Goal: Task Accomplishment & Management: Complete application form

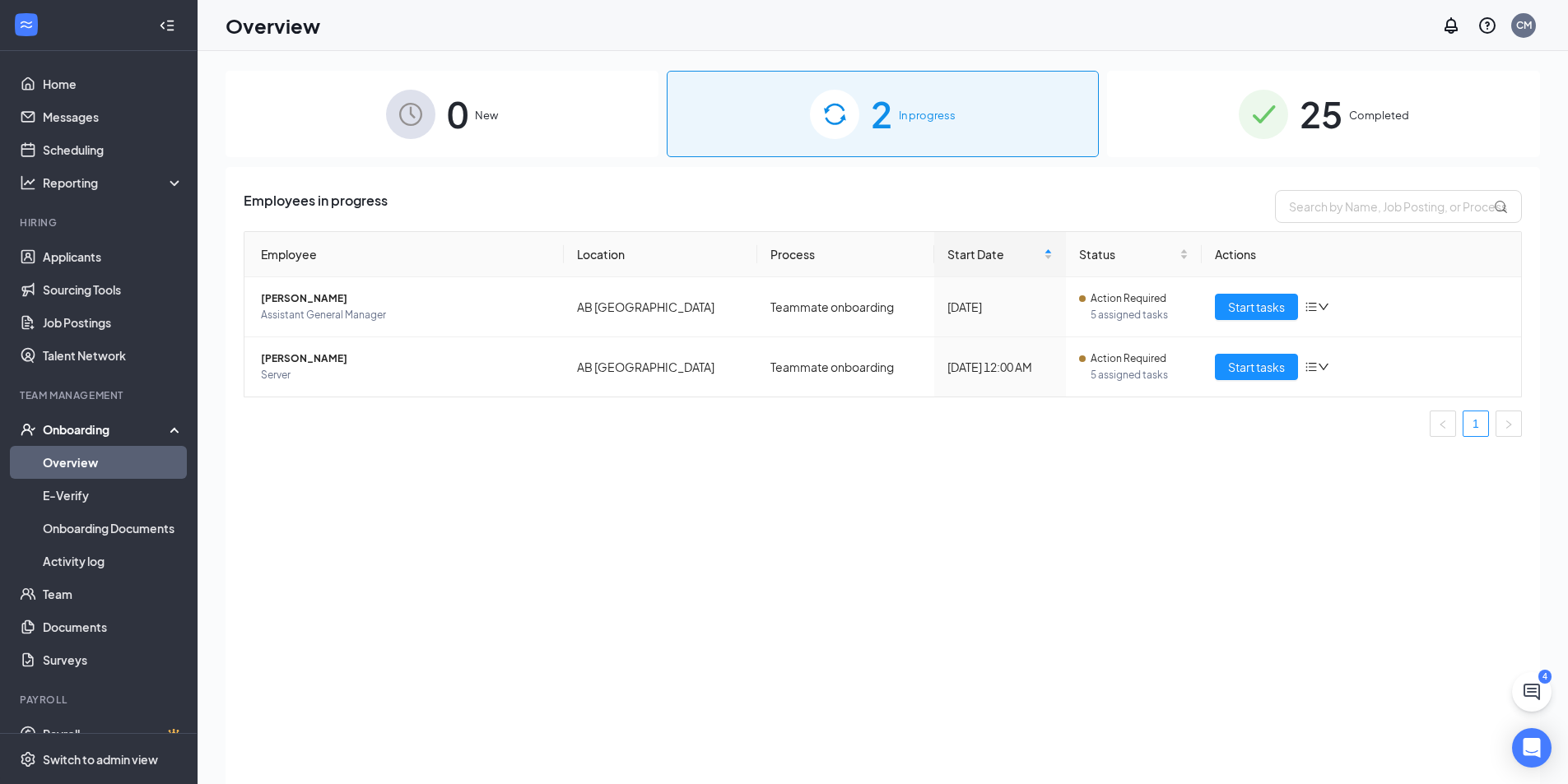
click at [571, 109] on div "0 New" at bounding box center [442, 113] width 433 height 86
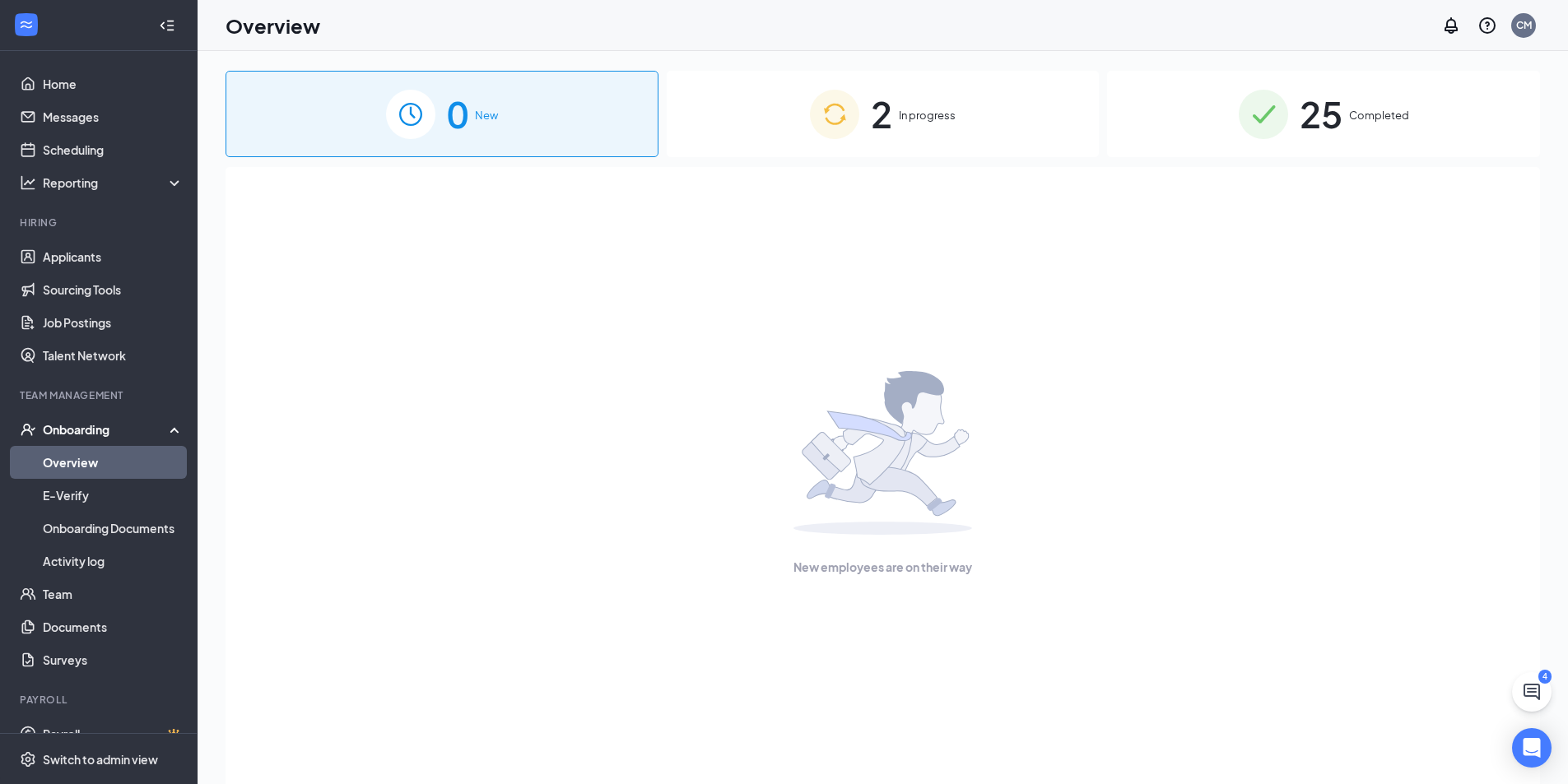
click at [924, 93] on div "2 In progress" at bounding box center [883, 113] width 433 height 86
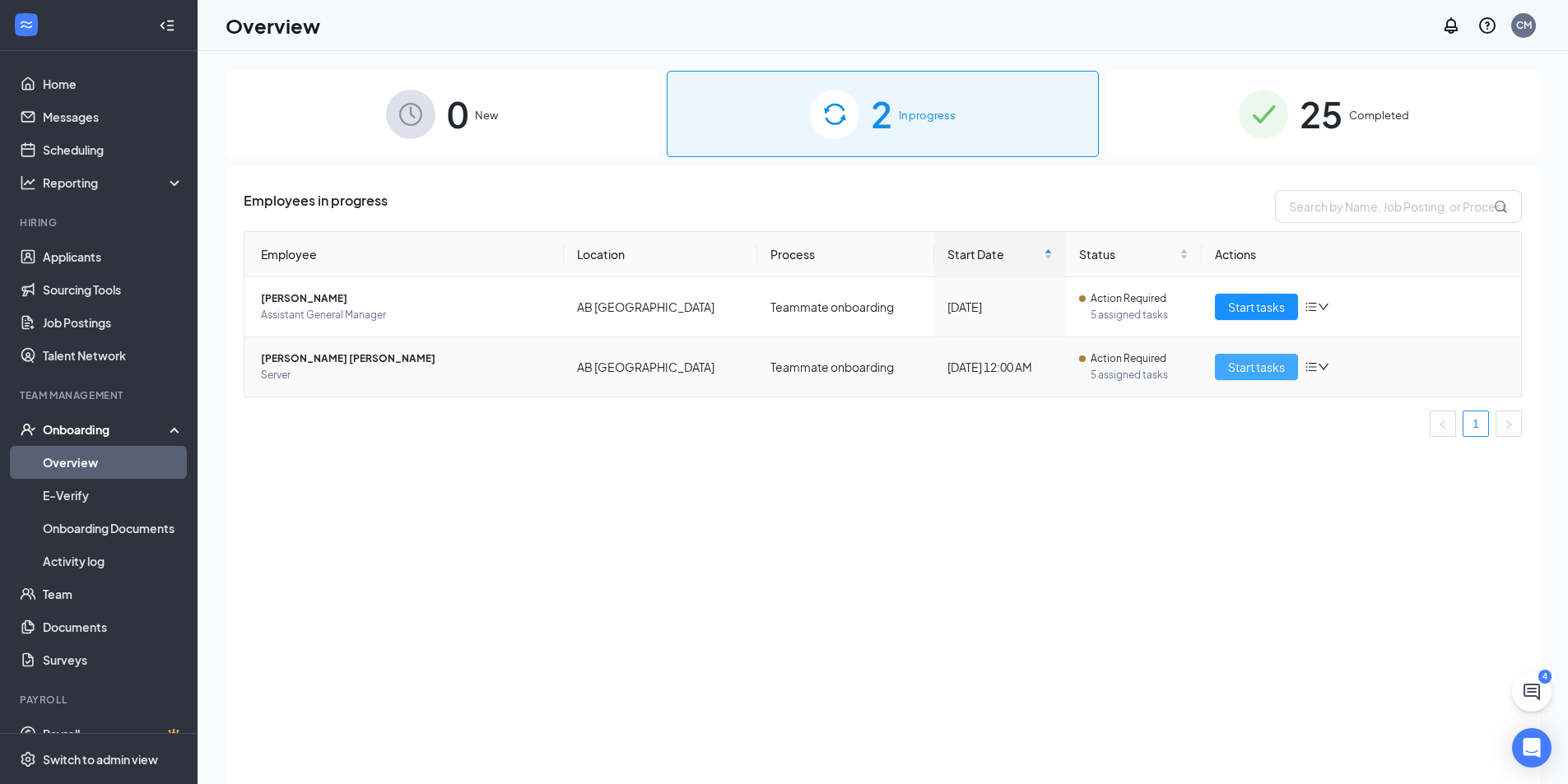
click at [1255, 368] on span "Start tasks" at bounding box center [1256, 367] width 57 height 19
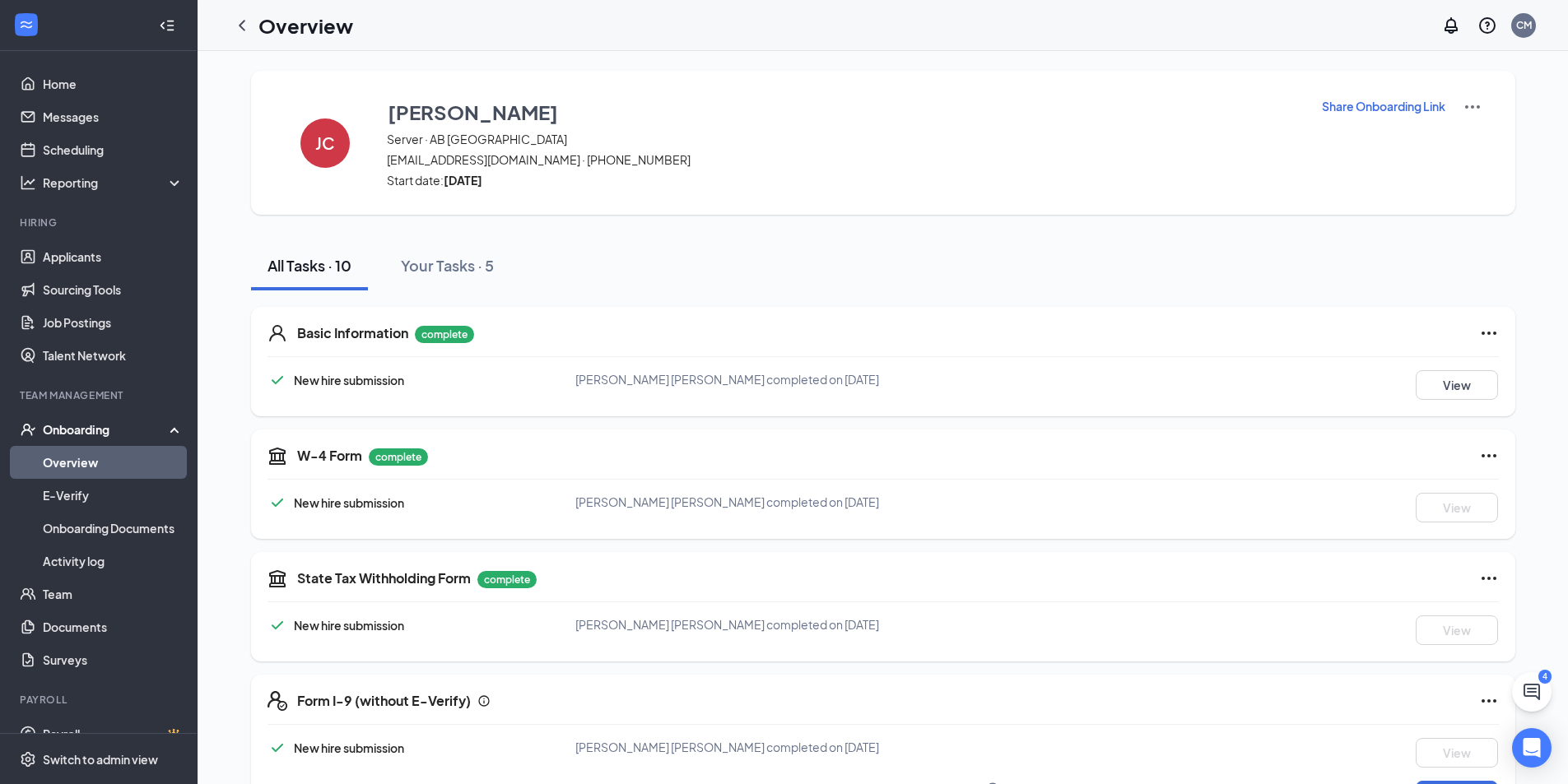
scroll to position [476, 0]
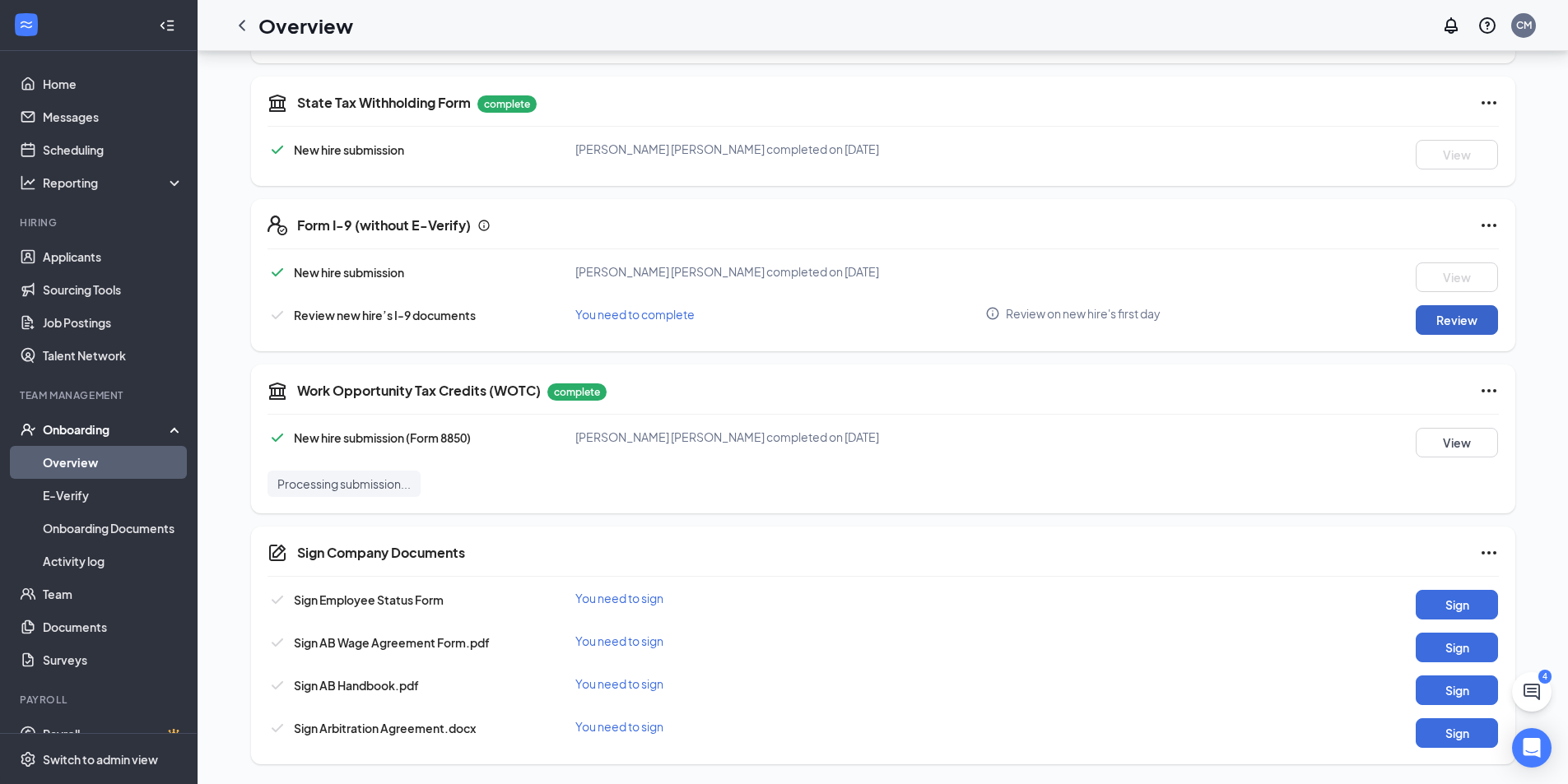
click at [1459, 315] on button "Review" at bounding box center [1457, 320] width 82 height 29
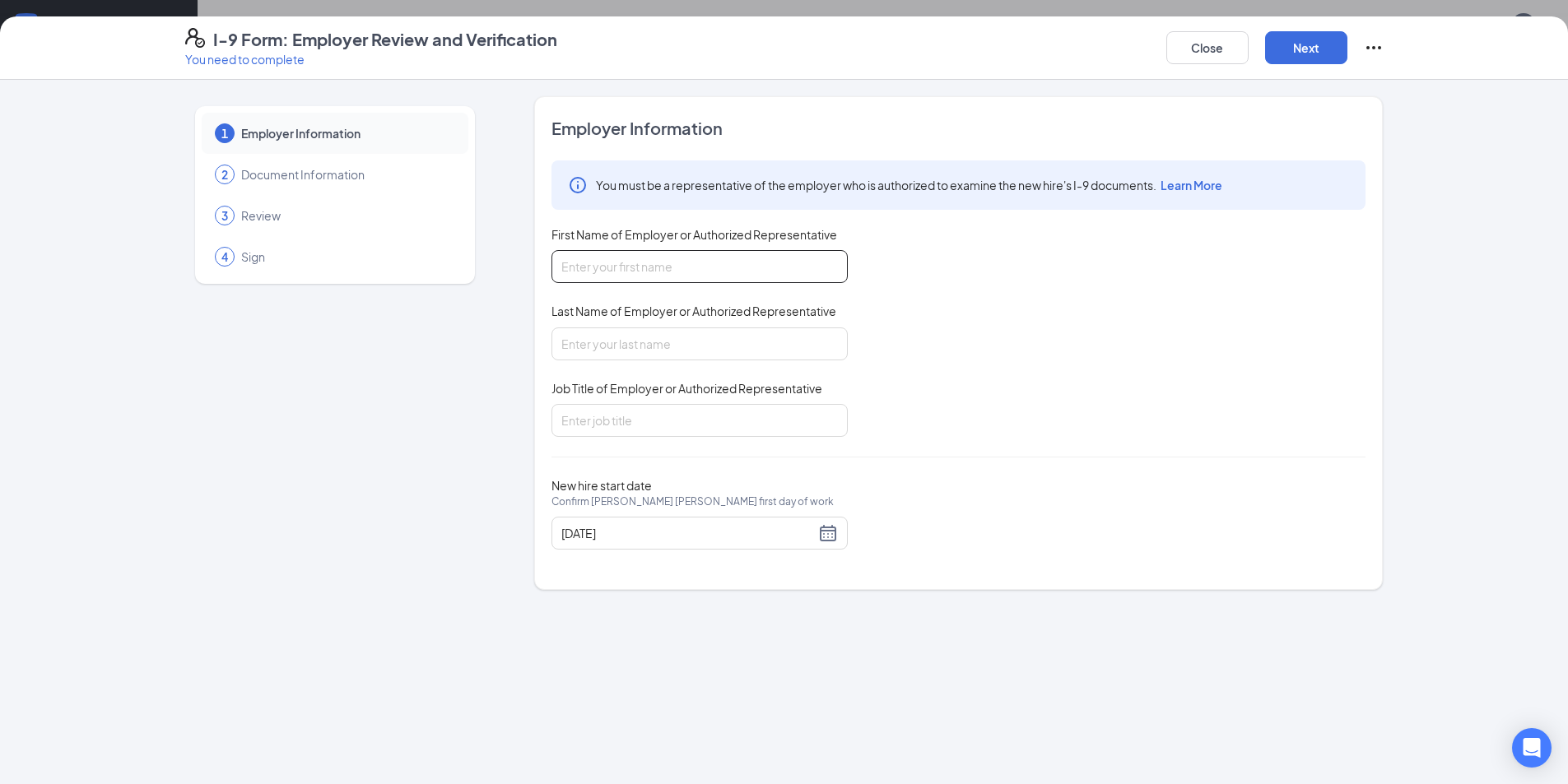
click at [633, 255] on input "First Name of Employer or Authorized Representative" at bounding box center [699, 267] width 296 height 33
type input "[PERSON_NAME]"
click at [672, 421] on input "Job Title of Employer or Authorized Representative" at bounding box center [699, 420] width 296 height 33
click at [676, 430] on input "Job Title of Employer or Authorized Representative" at bounding box center [699, 420] width 296 height 33
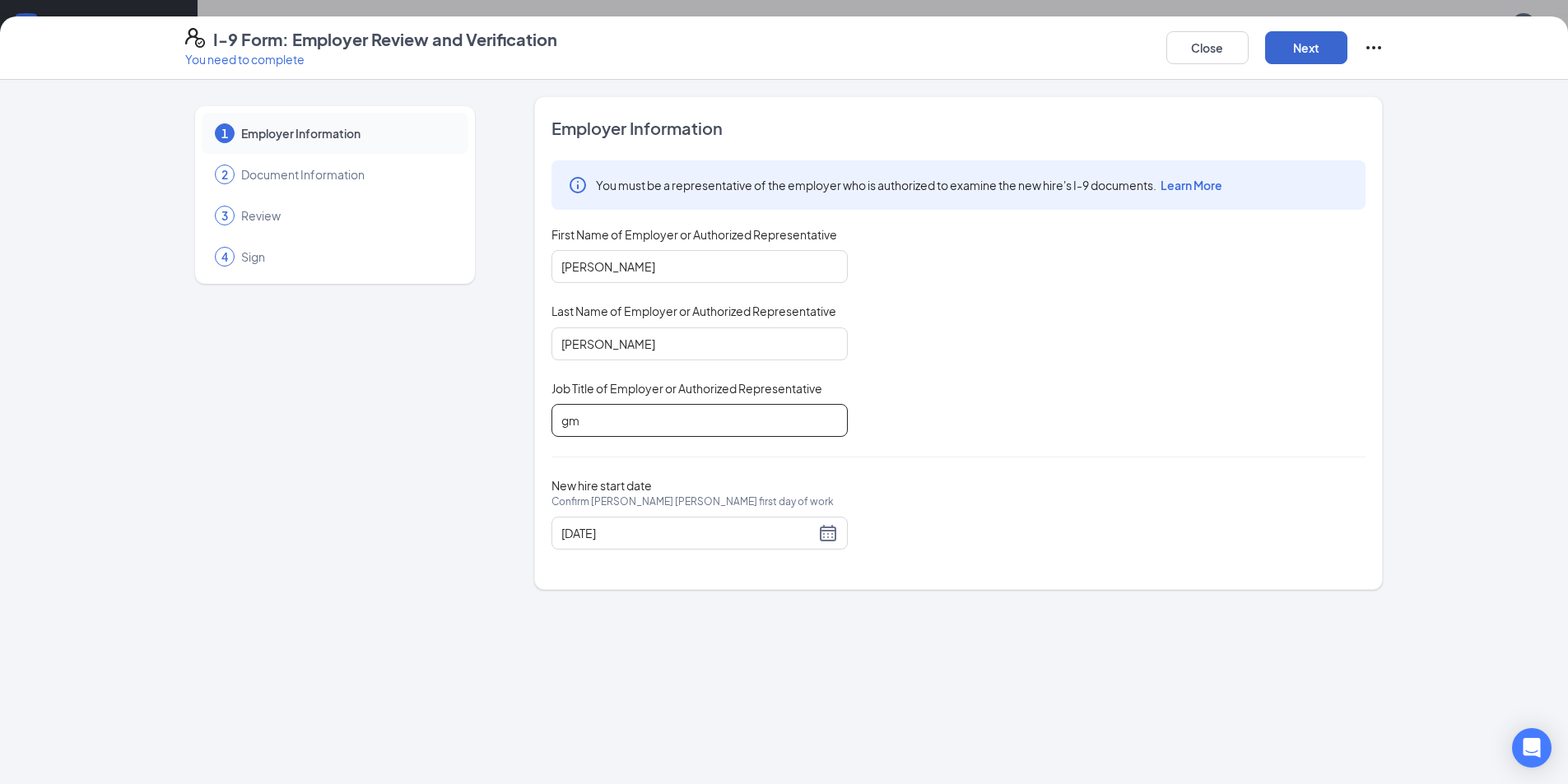
type input "gm"
click at [1327, 57] on button "Next" at bounding box center [1306, 48] width 82 height 33
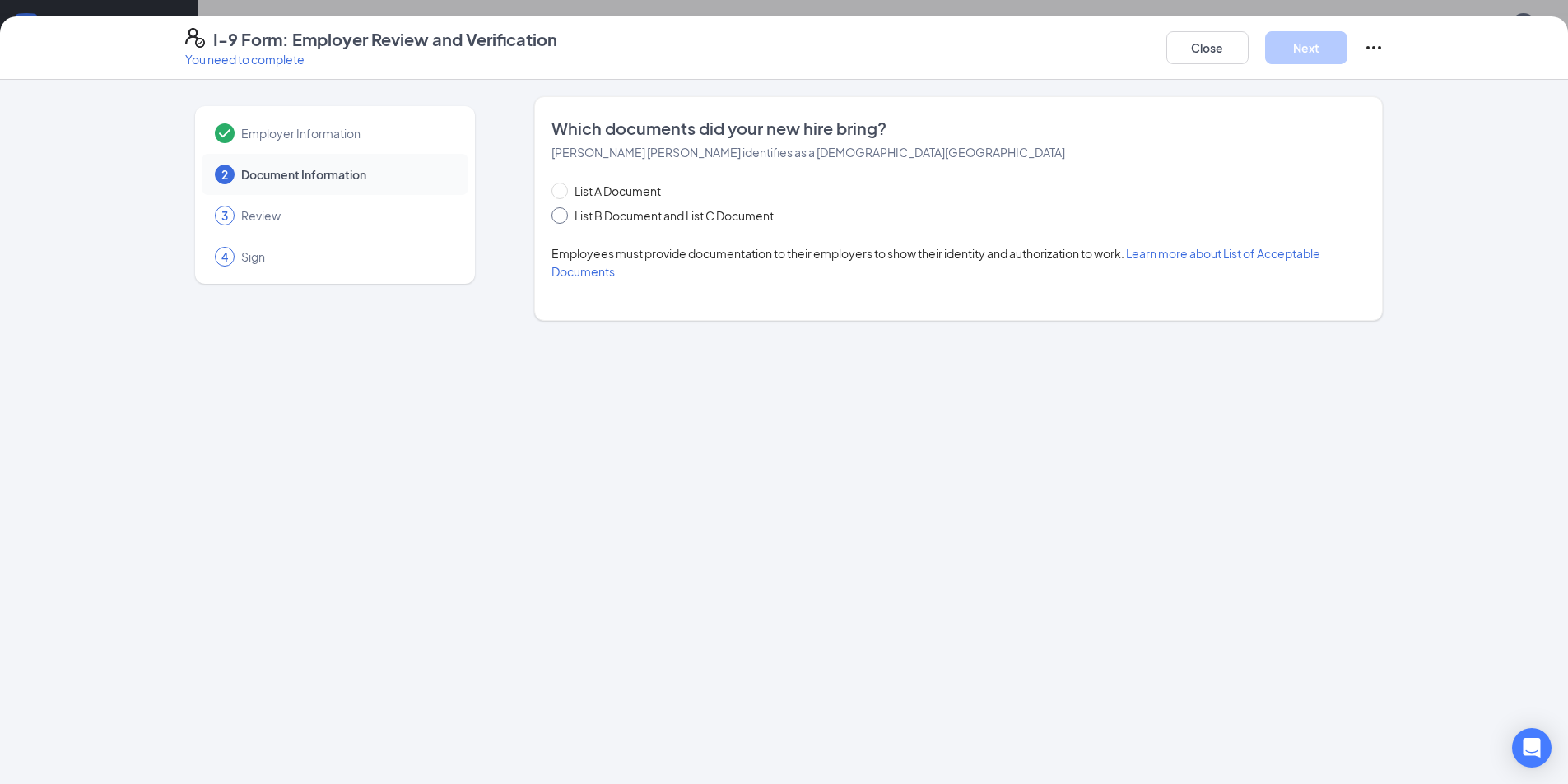
click at [638, 211] on span "List B Document and List C Document" at bounding box center [674, 215] width 212 height 19
click at [563, 211] on input "List B Document and List C Document" at bounding box center [557, 213] width 12 height 12
radio input "true"
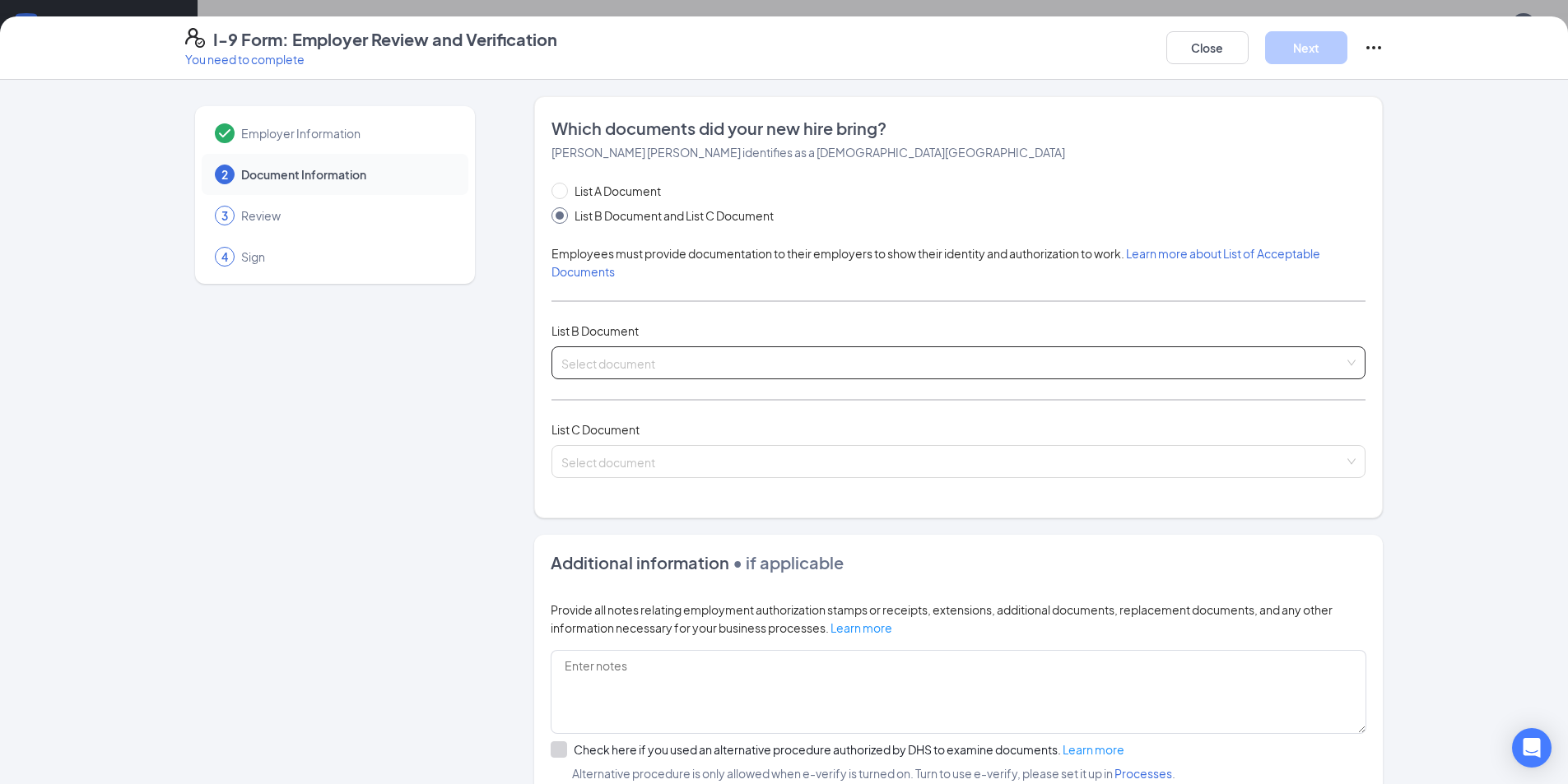
click at [657, 367] on input "search" at bounding box center [952, 359] width 783 height 24
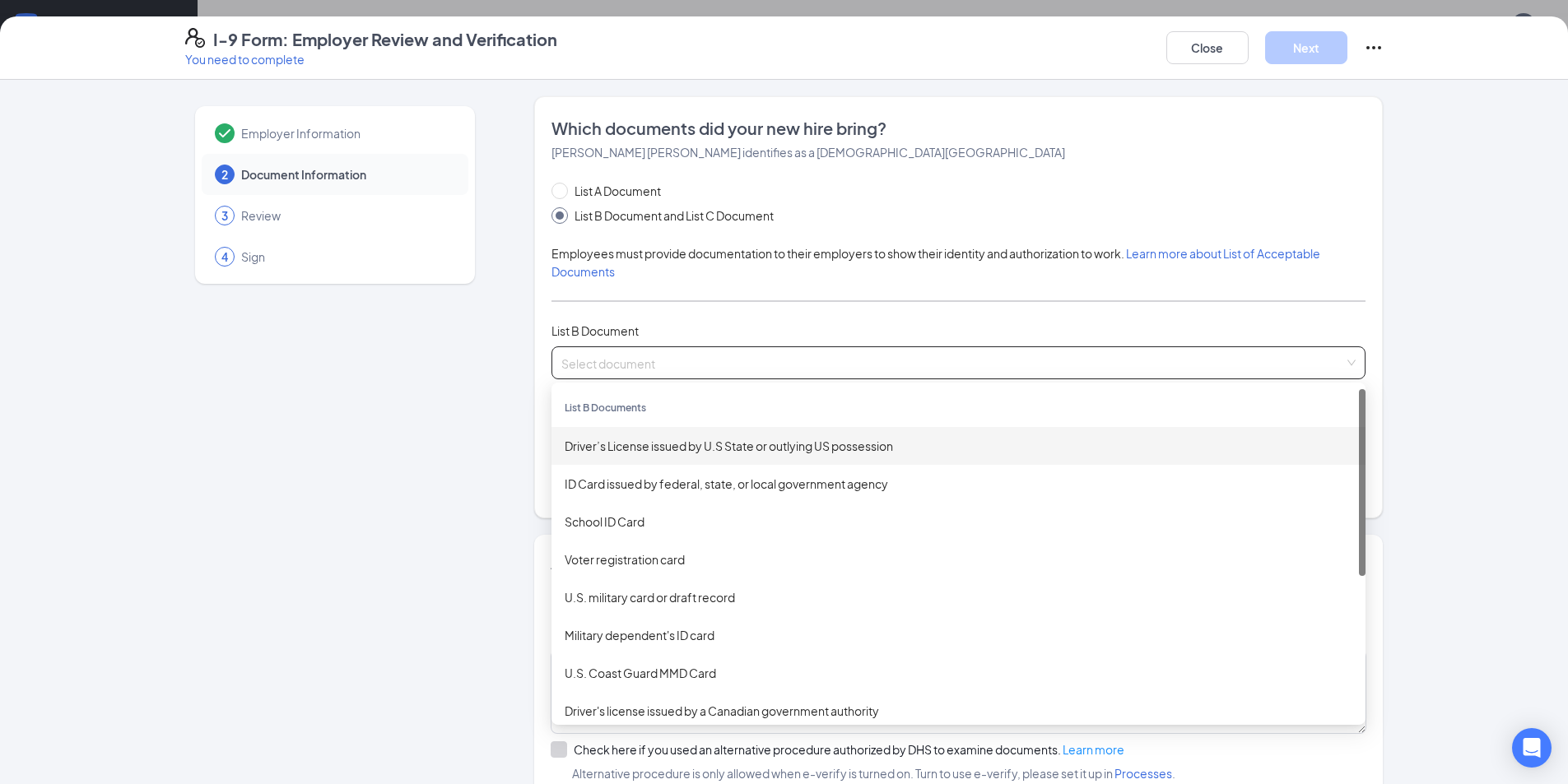
click at [640, 326] on div "List B Document" at bounding box center [958, 330] width 814 height 19
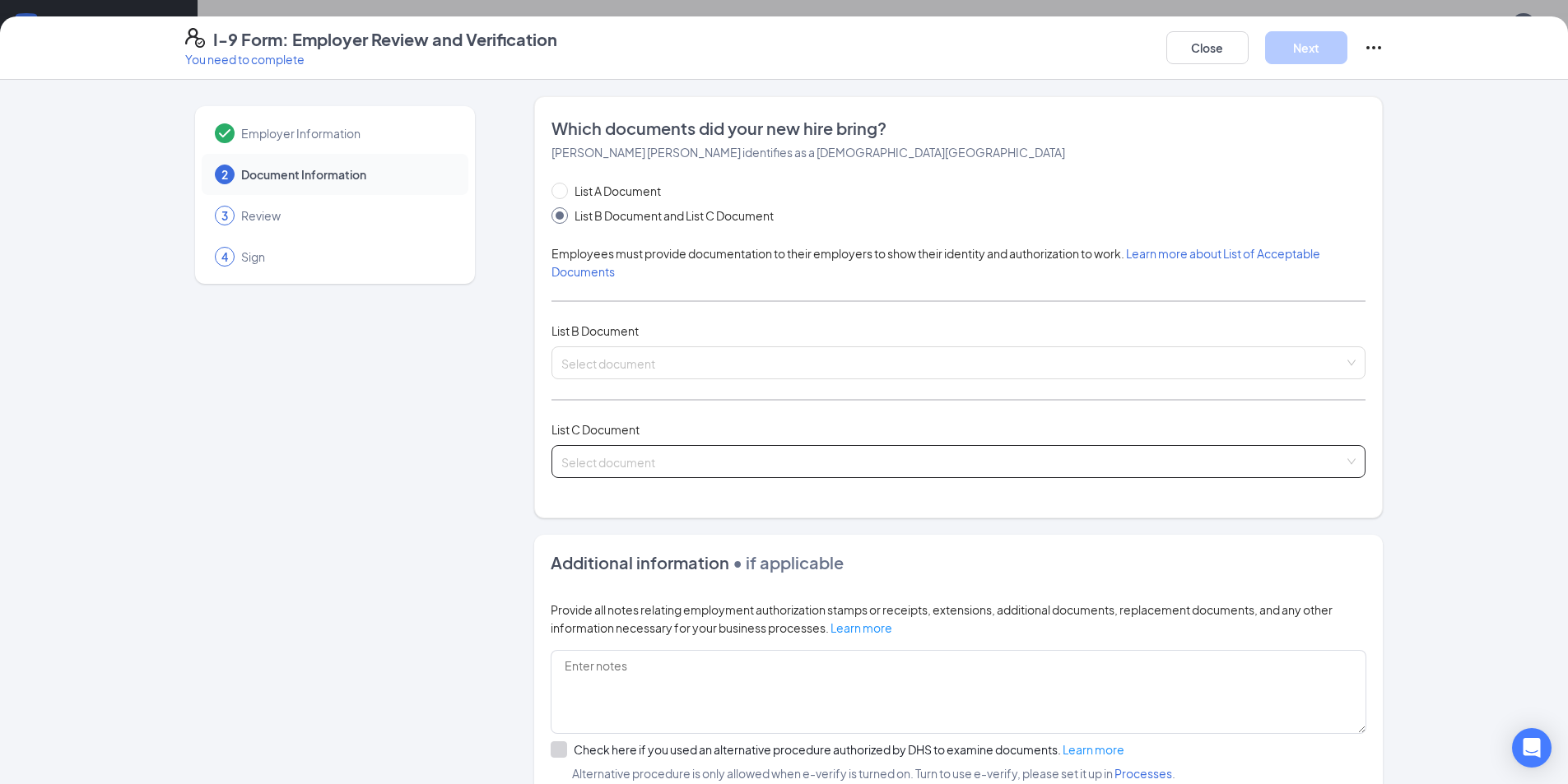
click at [607, 475] on span at bounding box center [952, 461] width 783 height 31
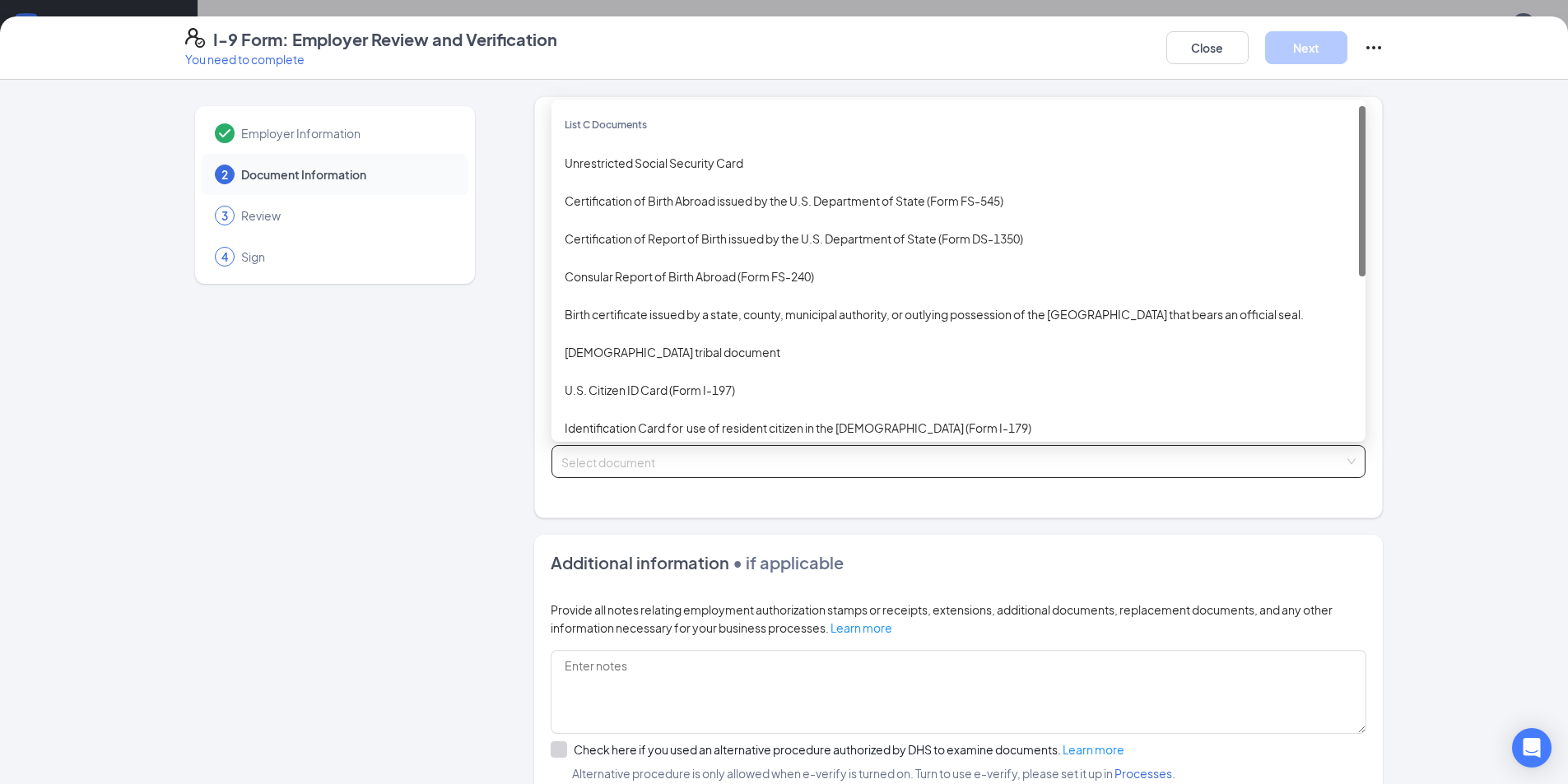
click at [610, 469] on input "search" at bounding box center [952, 457] width 783 height 24
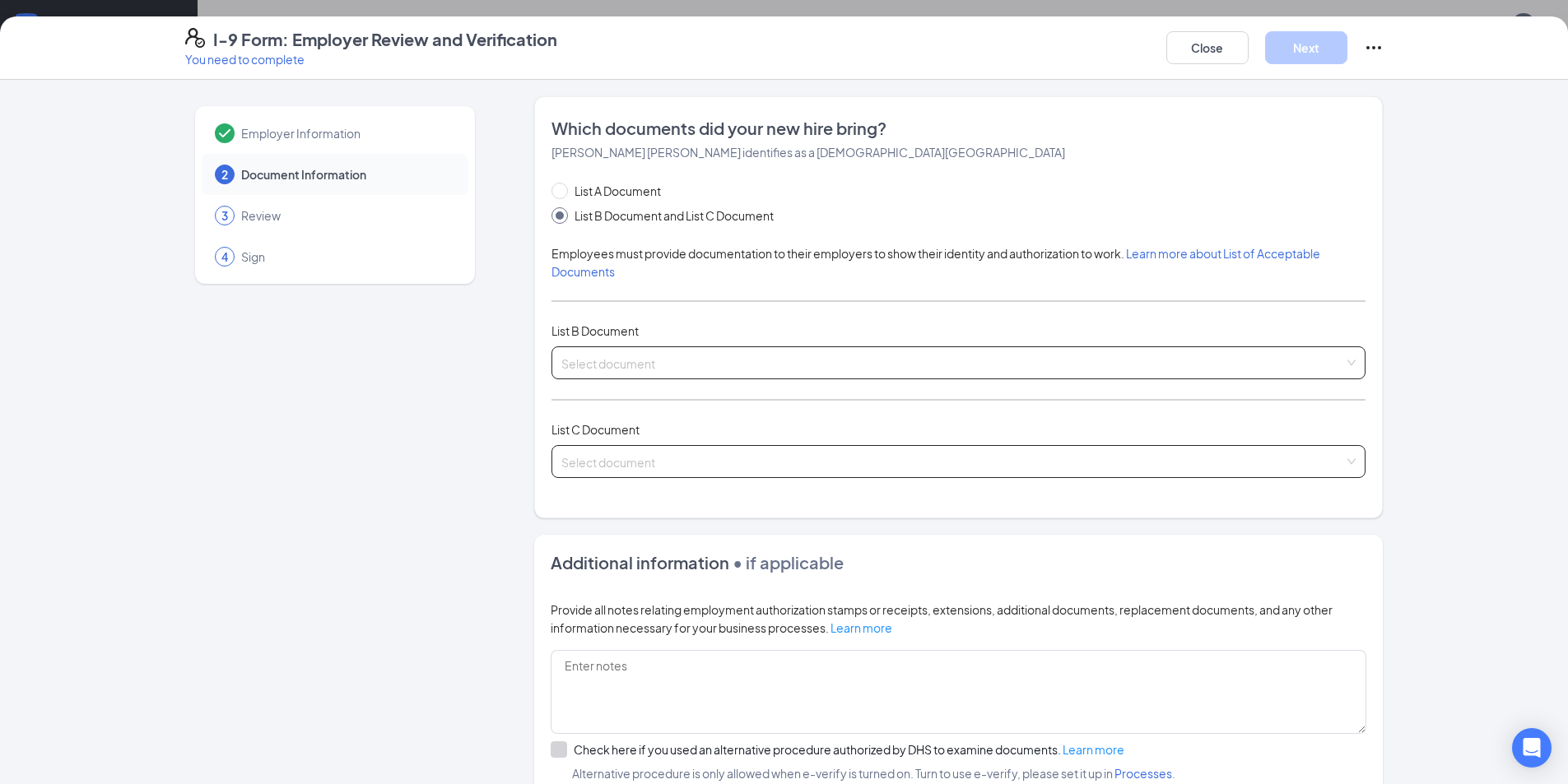
click at [619, 349] on input "search" at bounding box center [952, 359] width 783 height 24
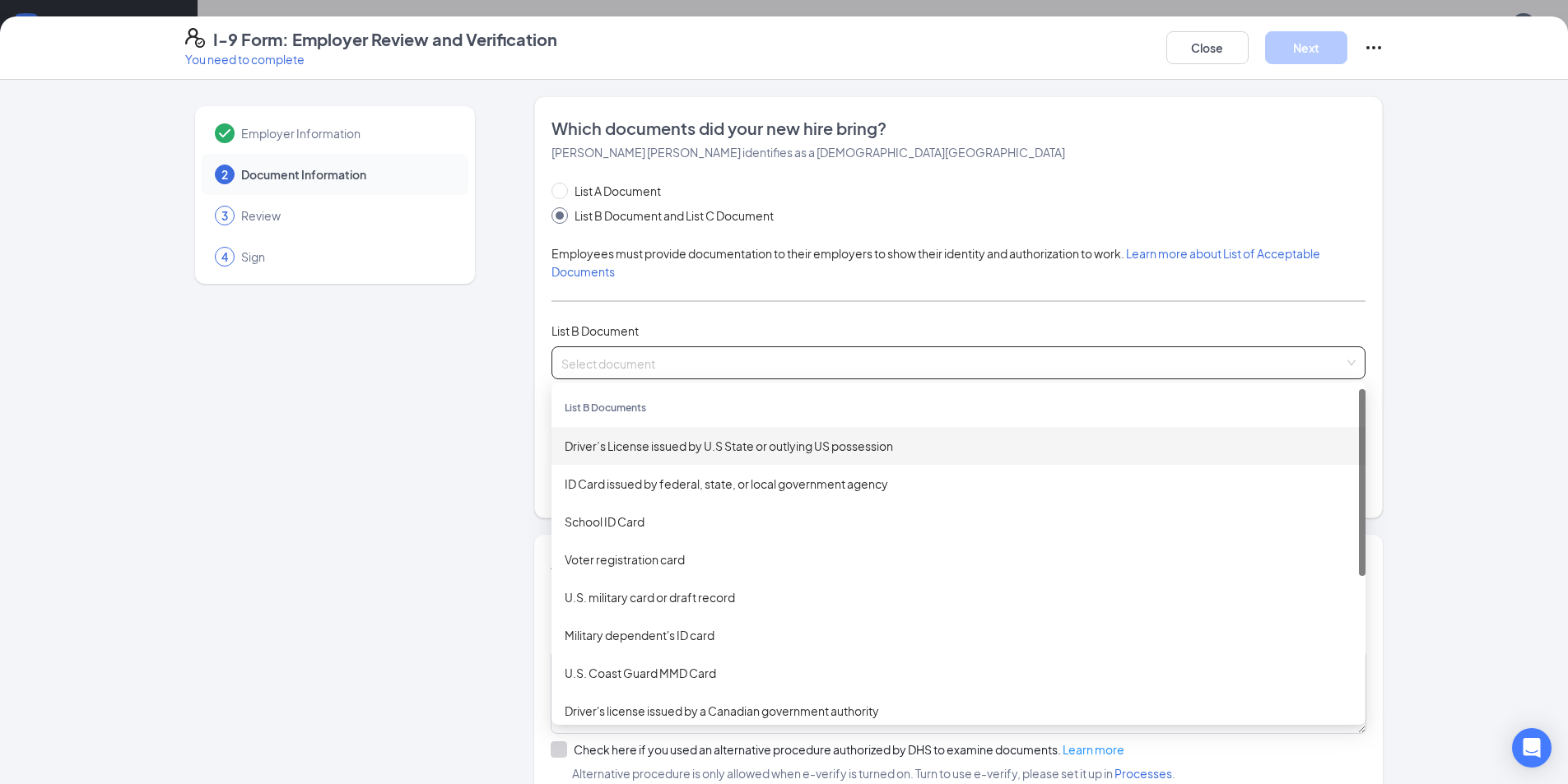
click at [806, 449] on div "Driver’s License issued by U.S State or outlying US possession" at bounding box center [959, 446] width 788 height 19
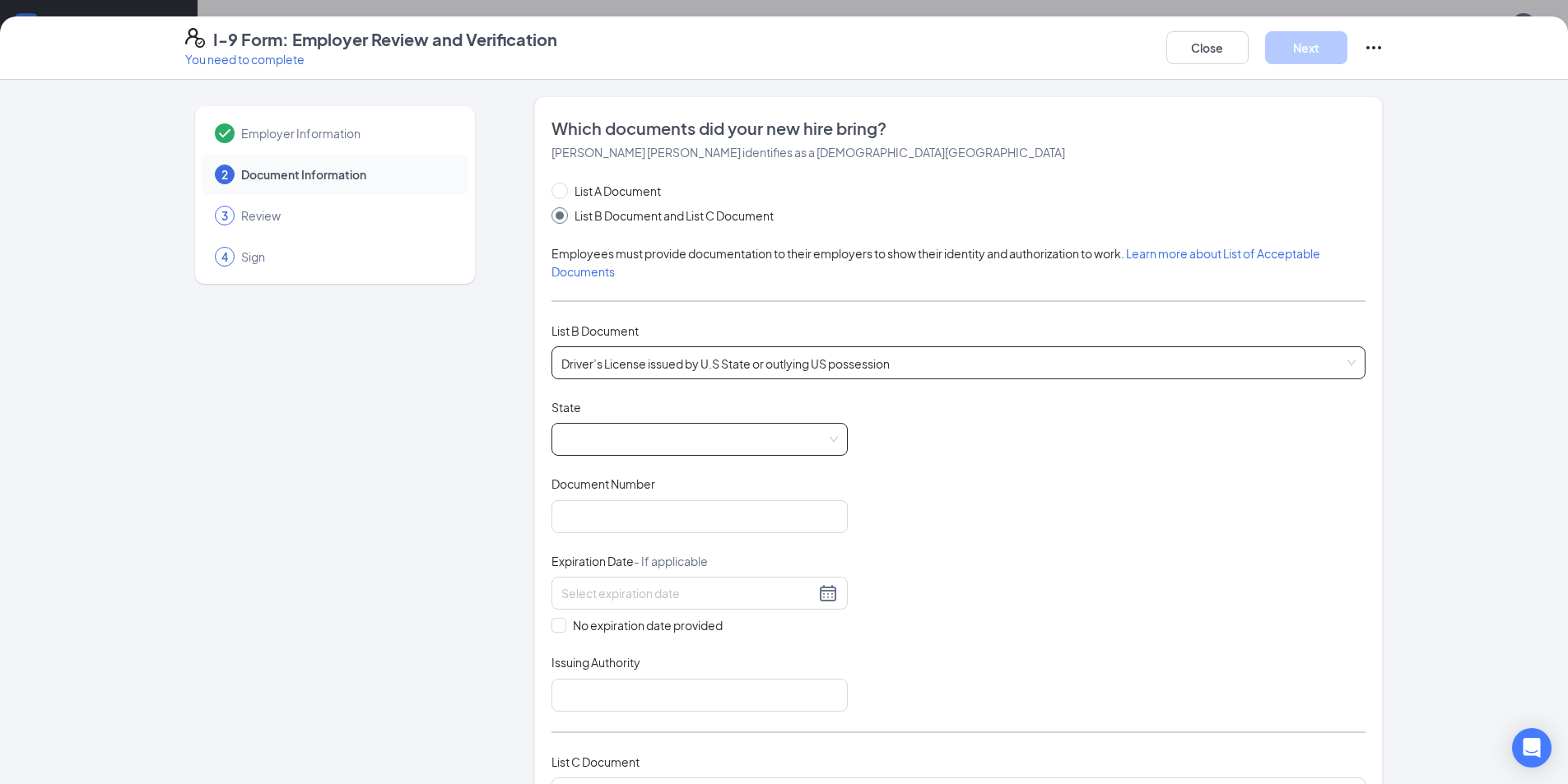
click at [681, 440] on span at bounding box center [699, 440] width 277 height 31
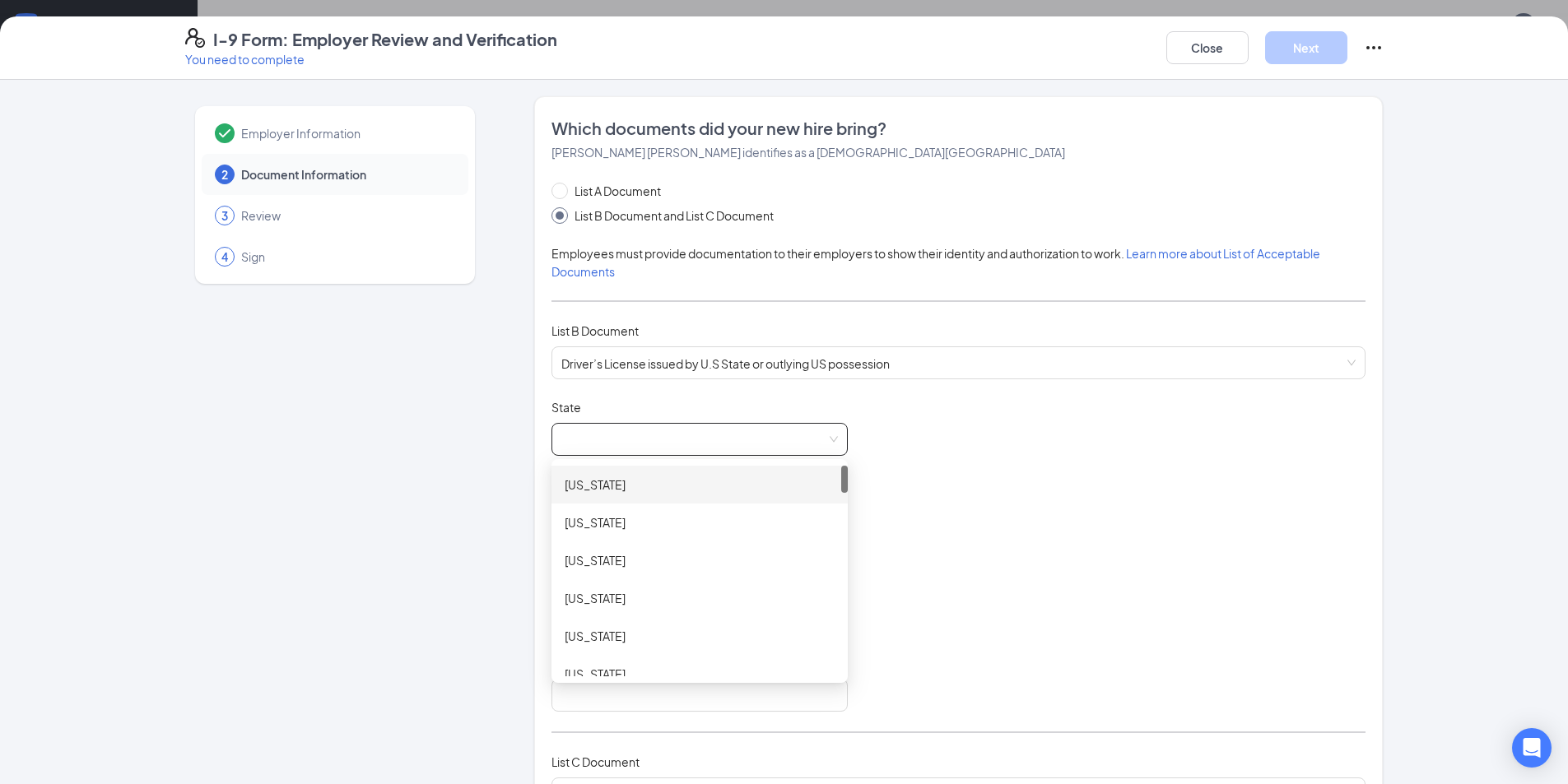
click at [646, 437] on span at bounding box center [699, 440] width 277 height 31
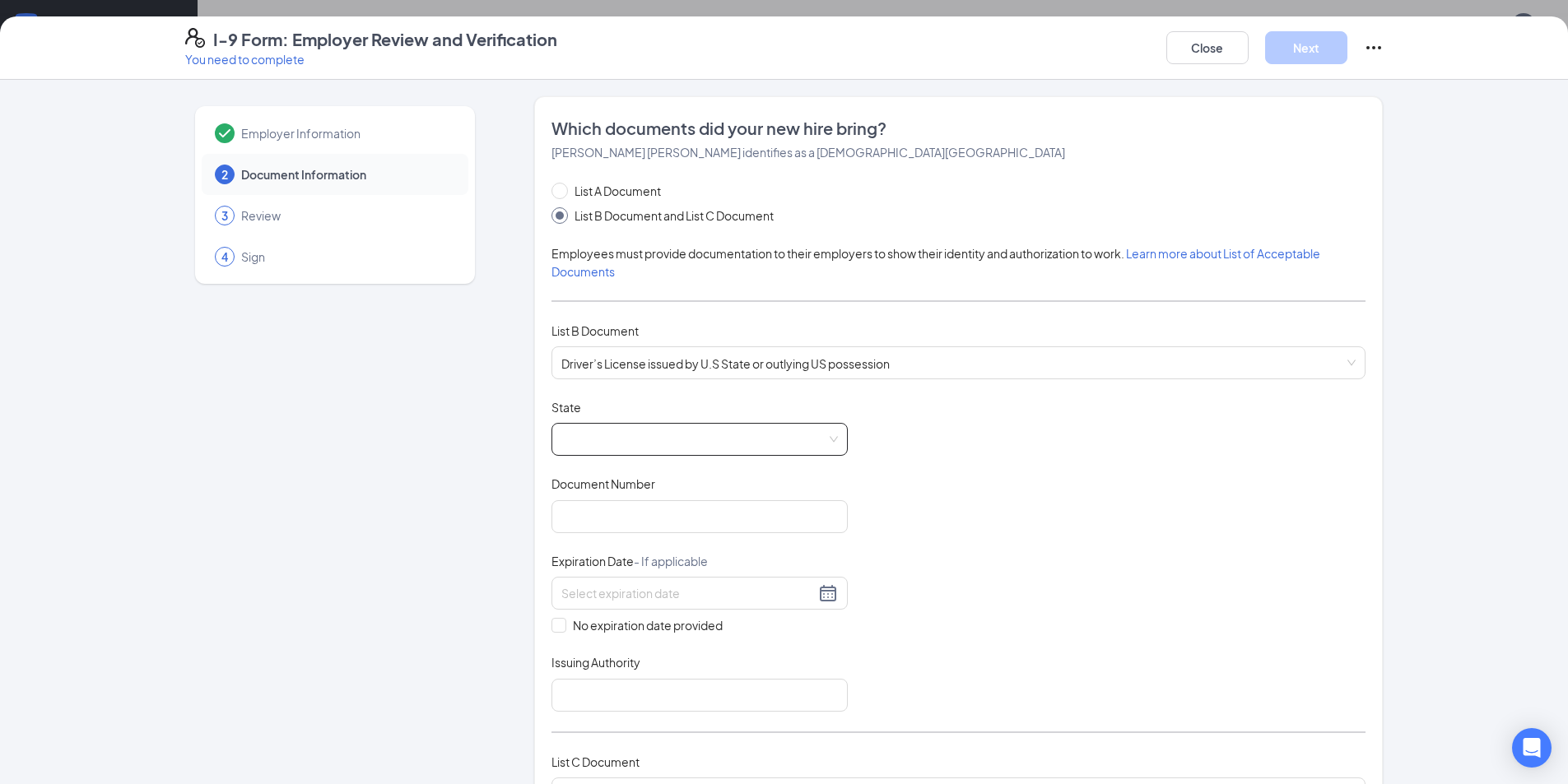
click at [658, 445] on span at bounding box center [699, 440] width 277 height 31
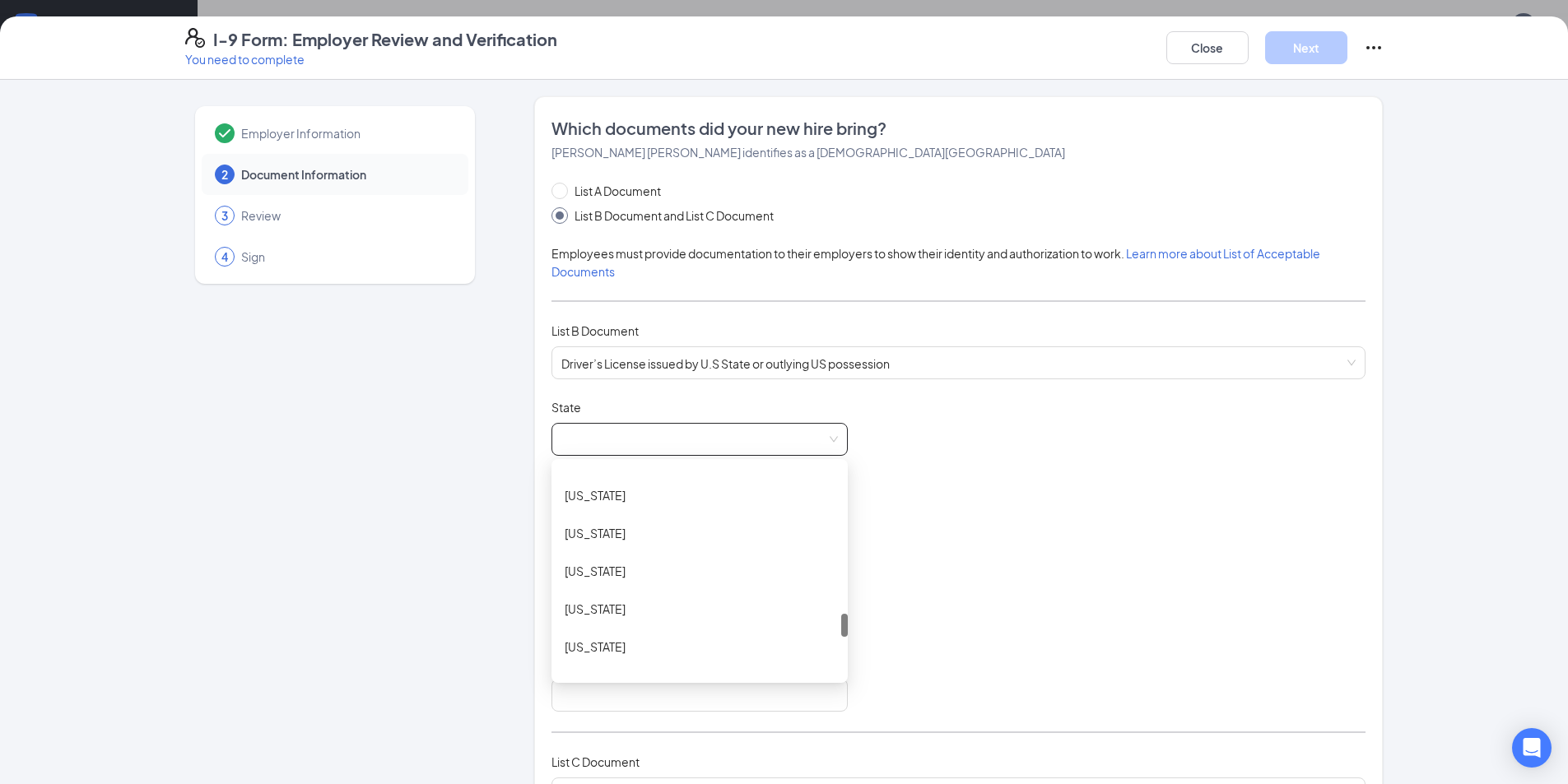
scroll to position [1269, 0]
drag, startPoint x: 841, startPoint y: 663, endPoint x: 838, endPoint y: 616, distance: 47.1
click at [842, 616] on div at bounding box center [845, 617] width 7 height 23
click at [788, 532] on div "[US_STATE]" at bounding box center [700, 534] width 270 height 19
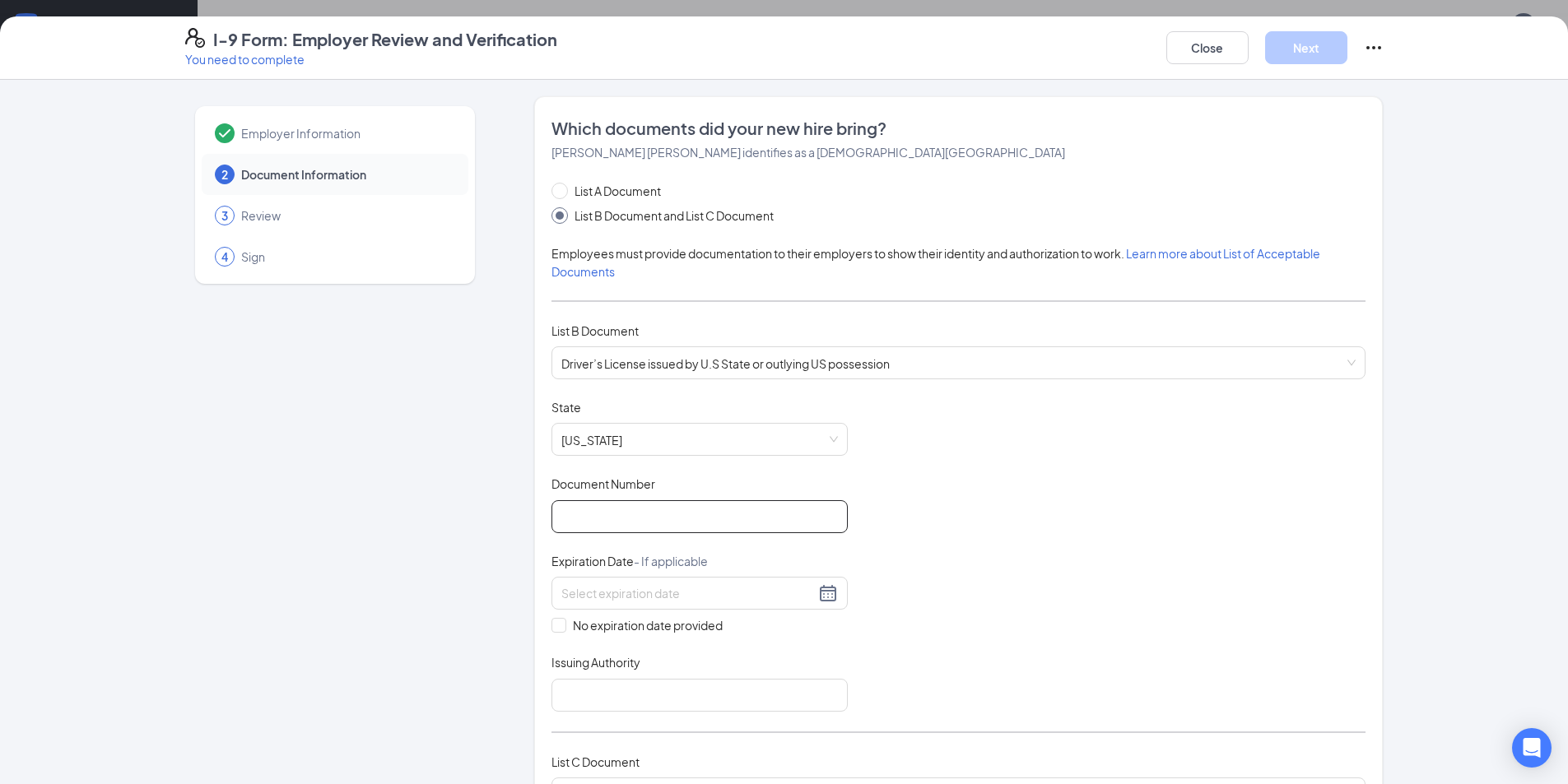
click at [765, 513] on input "Document Number" at bounding box center [699, 517] width 296 height 33
type input "E261430"
click at [825, 591] on div at bounding box center [699, 593] width 277 height 20
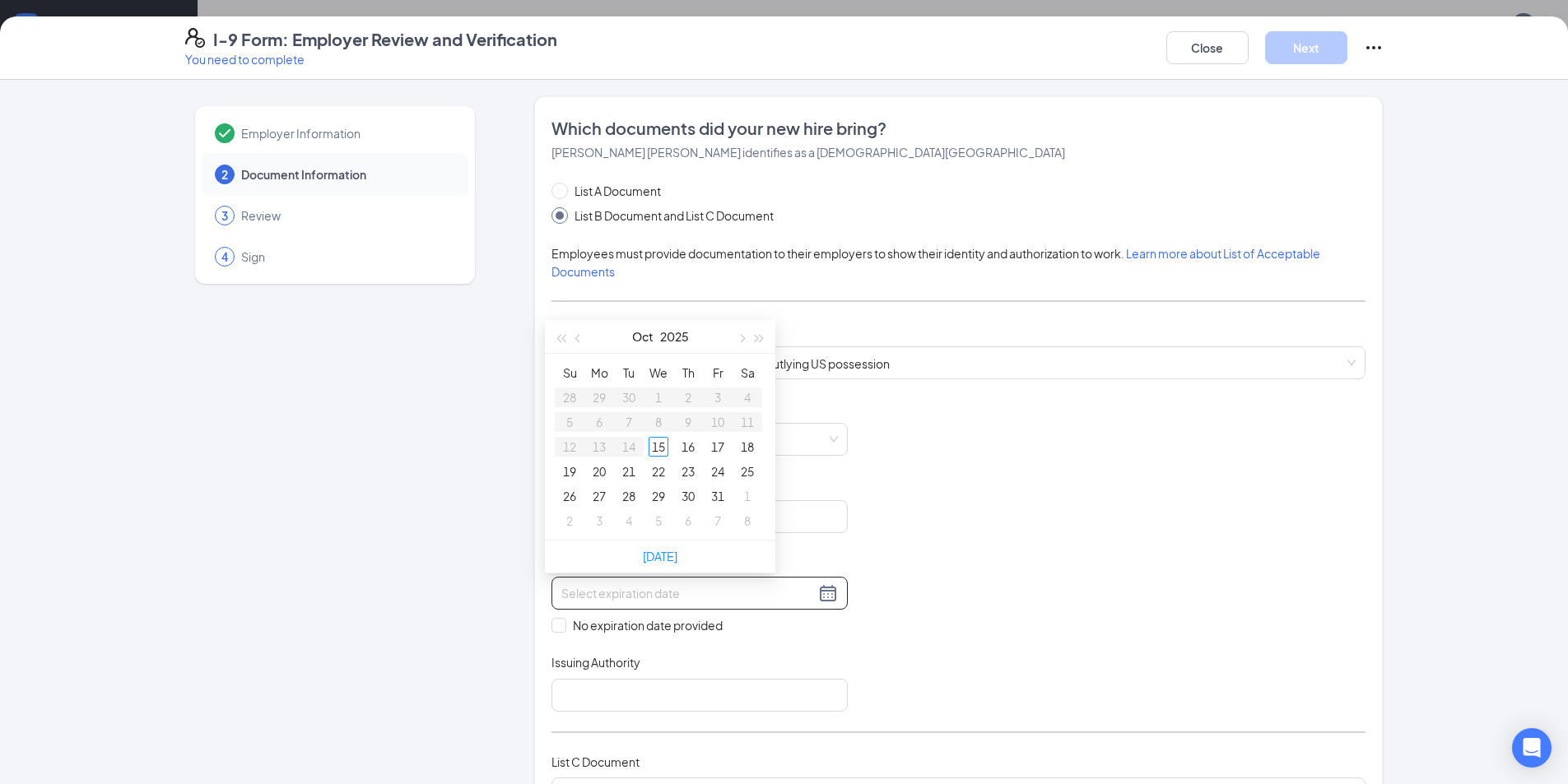
click at [801, 591] on input at bounding box center [687, 593] width 253 height 19
type input "[DATE]"
click at [662, 446] on div "15" at bounding box center [659, 447] width 20 height 20
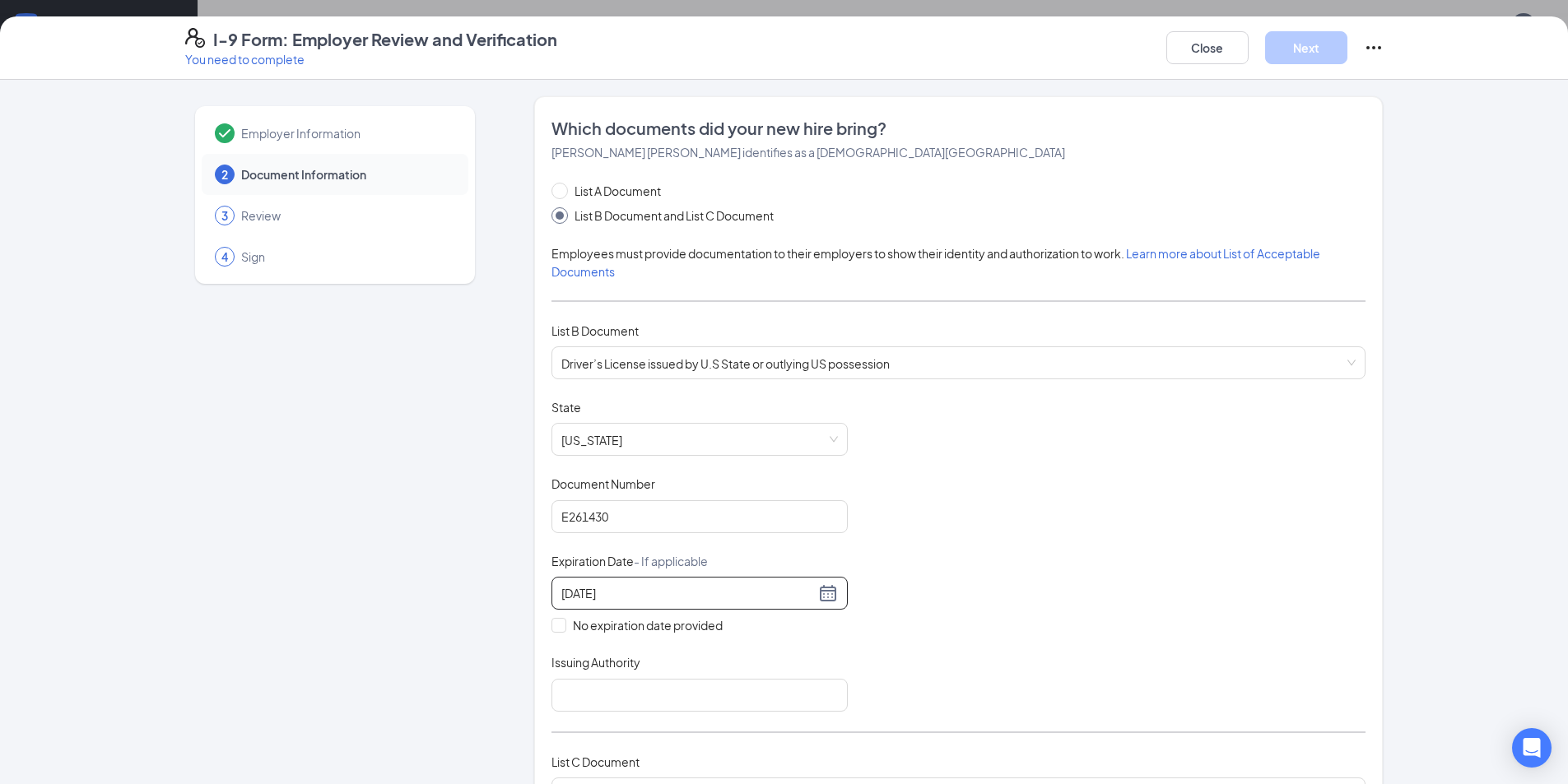
click at [936, 567] on div "Document Title Driver’s License issued by U.S State or outlying US possession S…" at bounding box center [958, 555] width 814 height 313
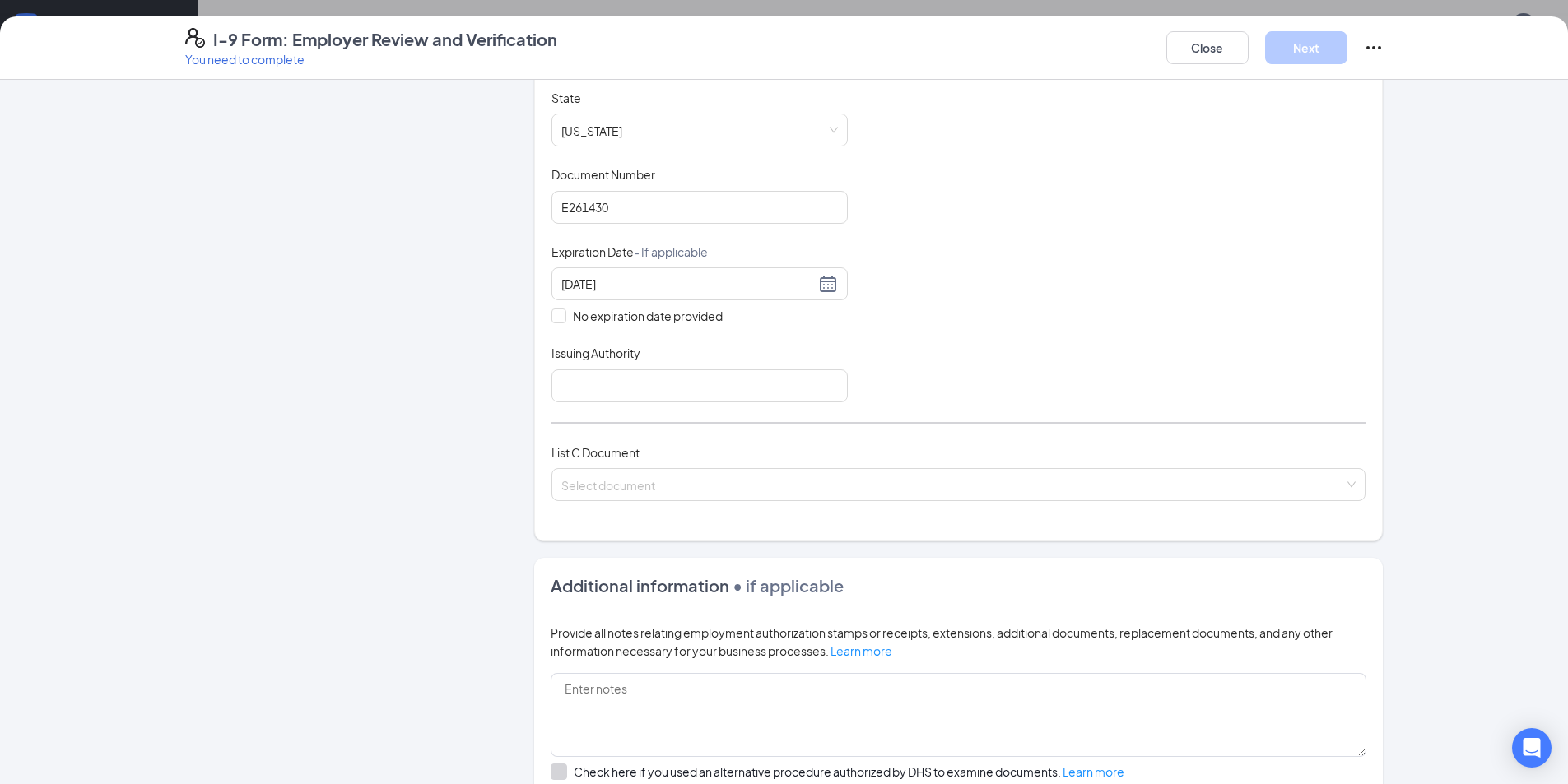
scroll to position [377, 0]
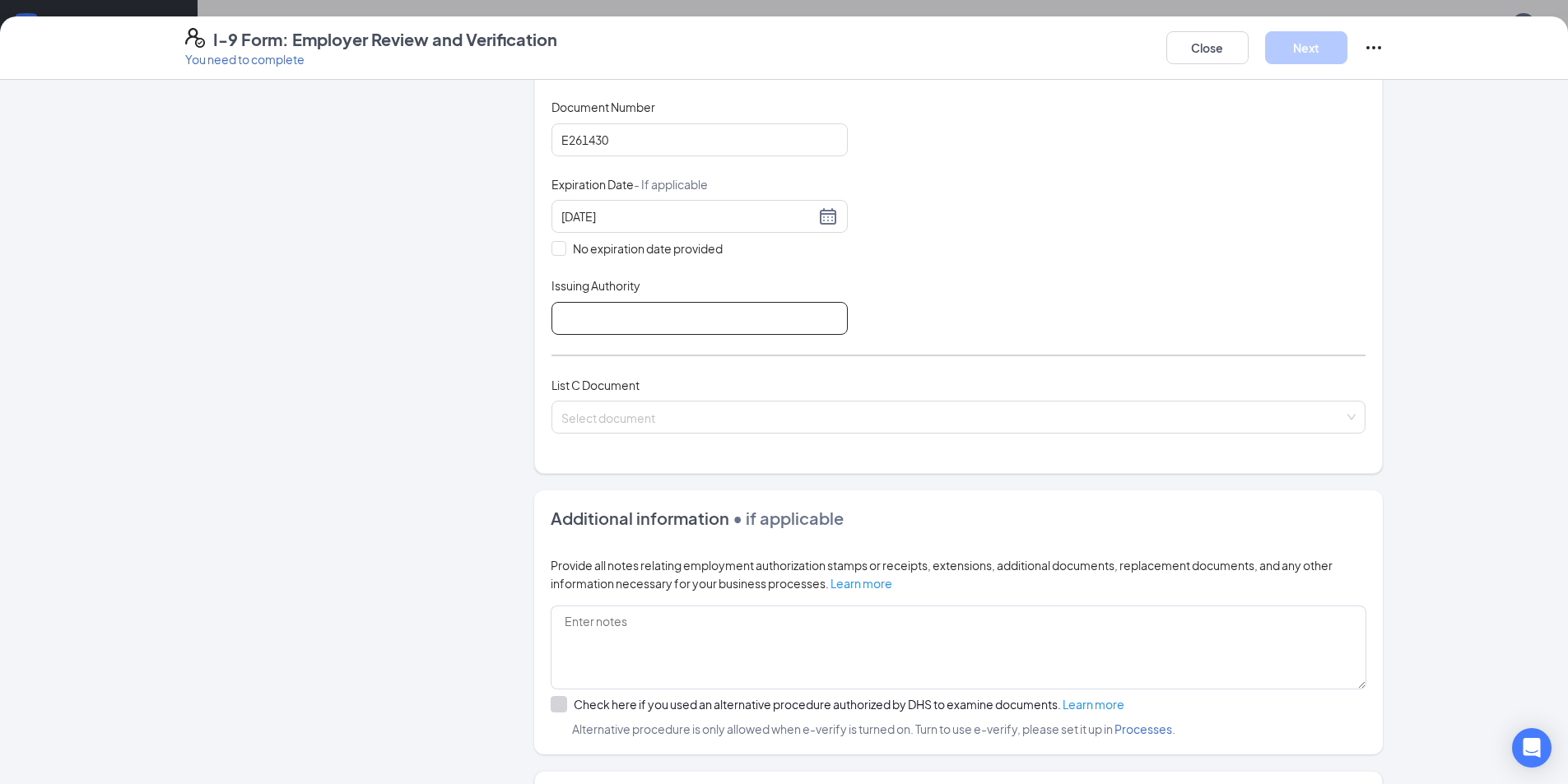
click at [670, 319] on input "Issuing Authority" at bounding box center [699, 319] width 296 height 33
type input "[US_STATE]"
click at [659, 415] on input "search" at bounding box center [952, 414] width 783 height 24
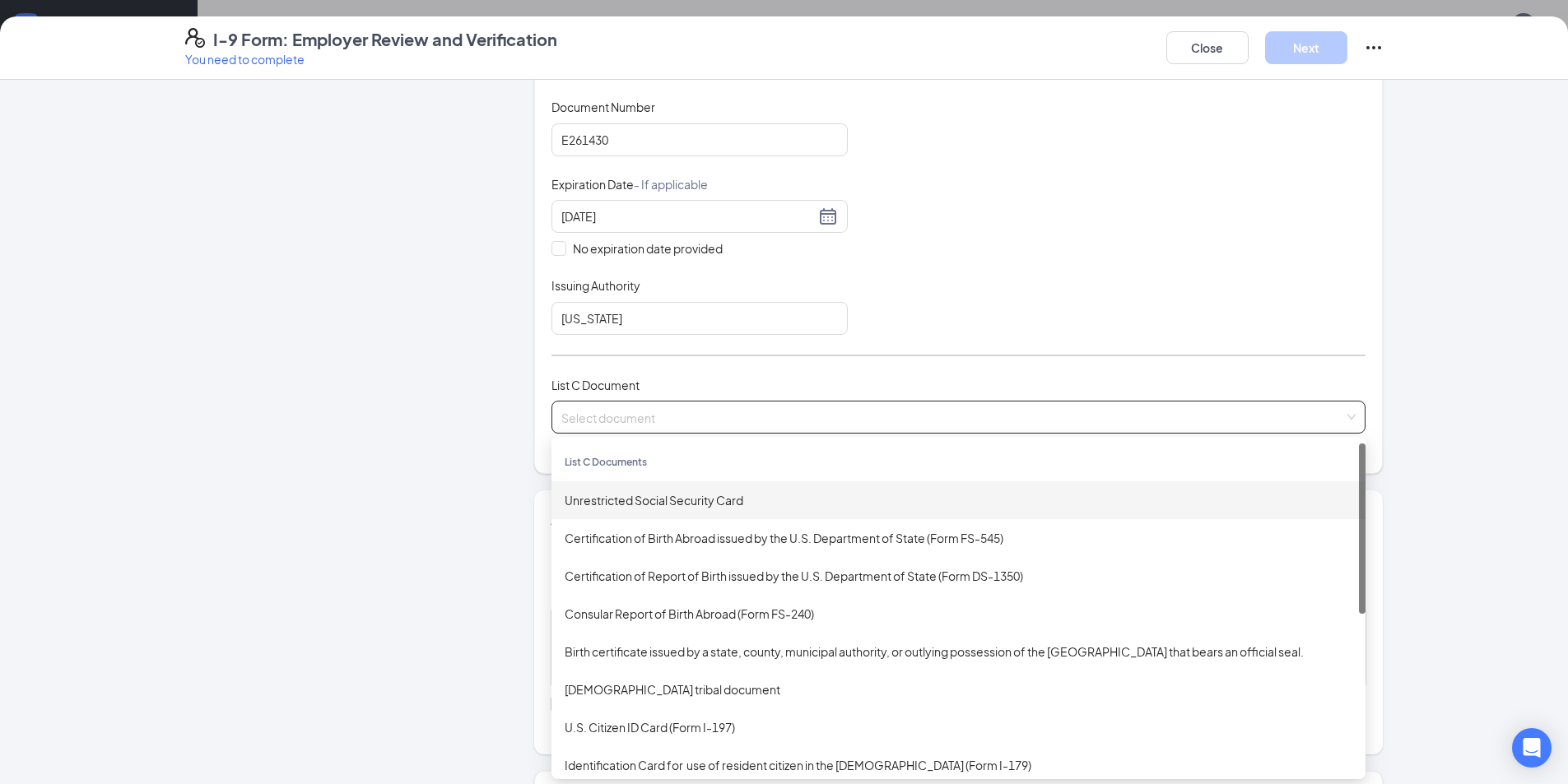
click at [719, 497] on div "Unrestricted Social Security Card" at bounding box center [959, 501] width 788 height 19
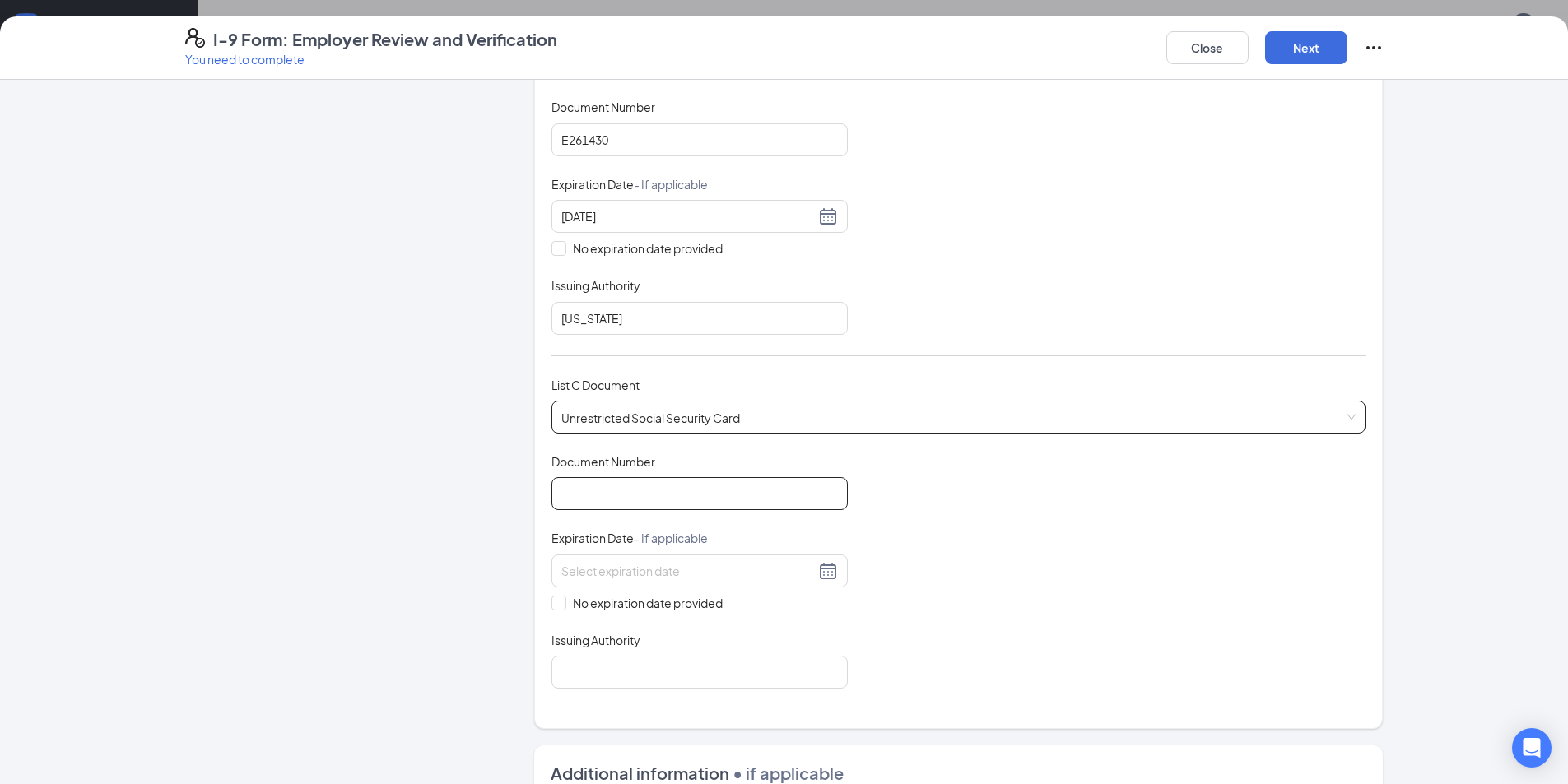
click at [716, 498] on input "Document Number" at bounding box center [699, 494] width 296 height 33
click at [701, 493] on input "Document Number" at bounding box center [699, 494] width 296 height 33
type input "621085469"
click at [572, 607] on span "No expiration date provided" at bounding box center [647, 603] width 163 height 19
click at [563, 607] on input "No expiration date provided" at bounding box center [557, 602] width 12 height 12
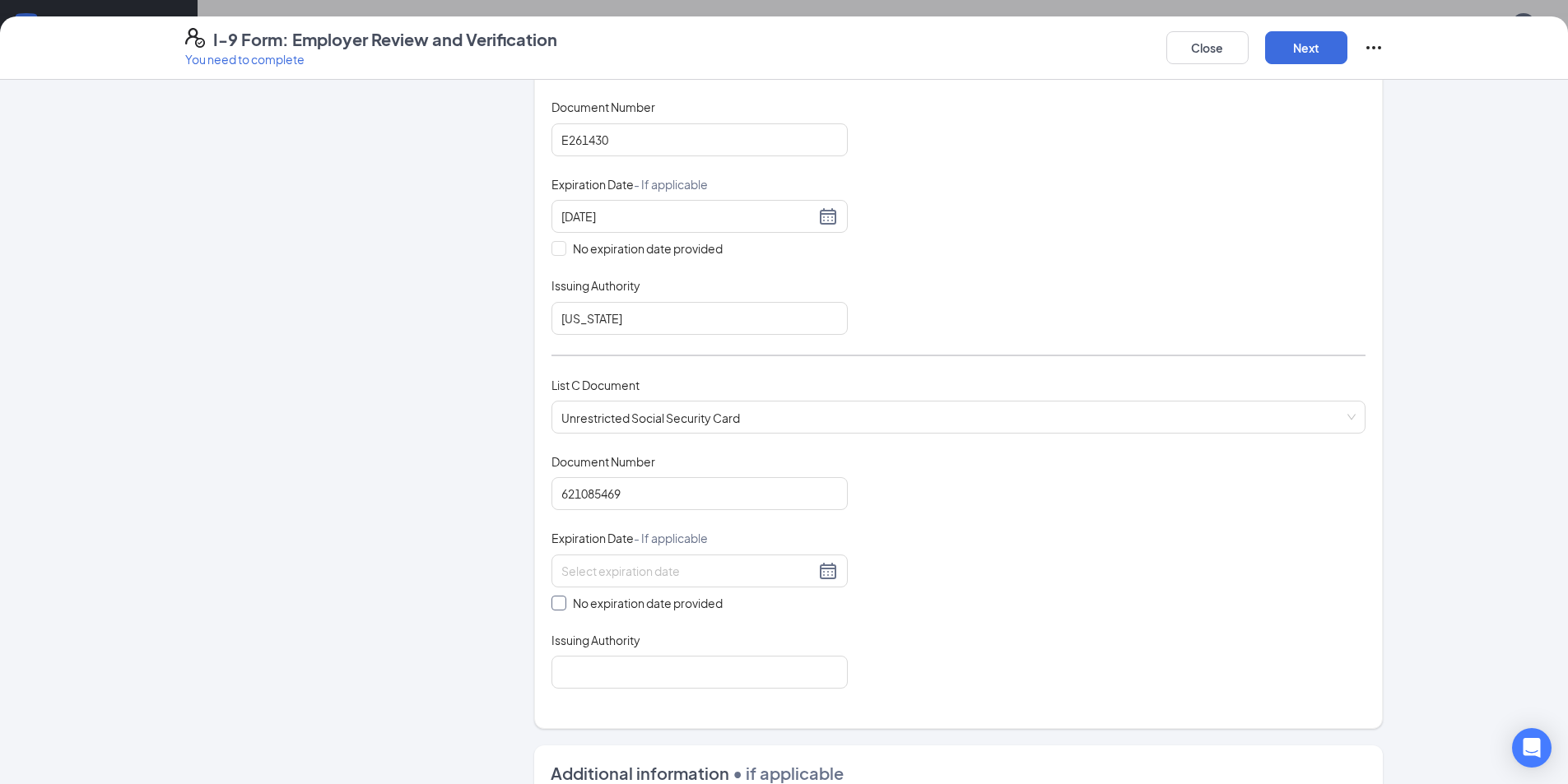
checkbox input "true"
click at [625, 675] on input "Issuing Authority" at bounding box center [699, 675] width 296 height 33
type input "Social Security Administration"
click at [1316, 45] on button "Next" at bounding box center [1306, 48] width 82 height 33
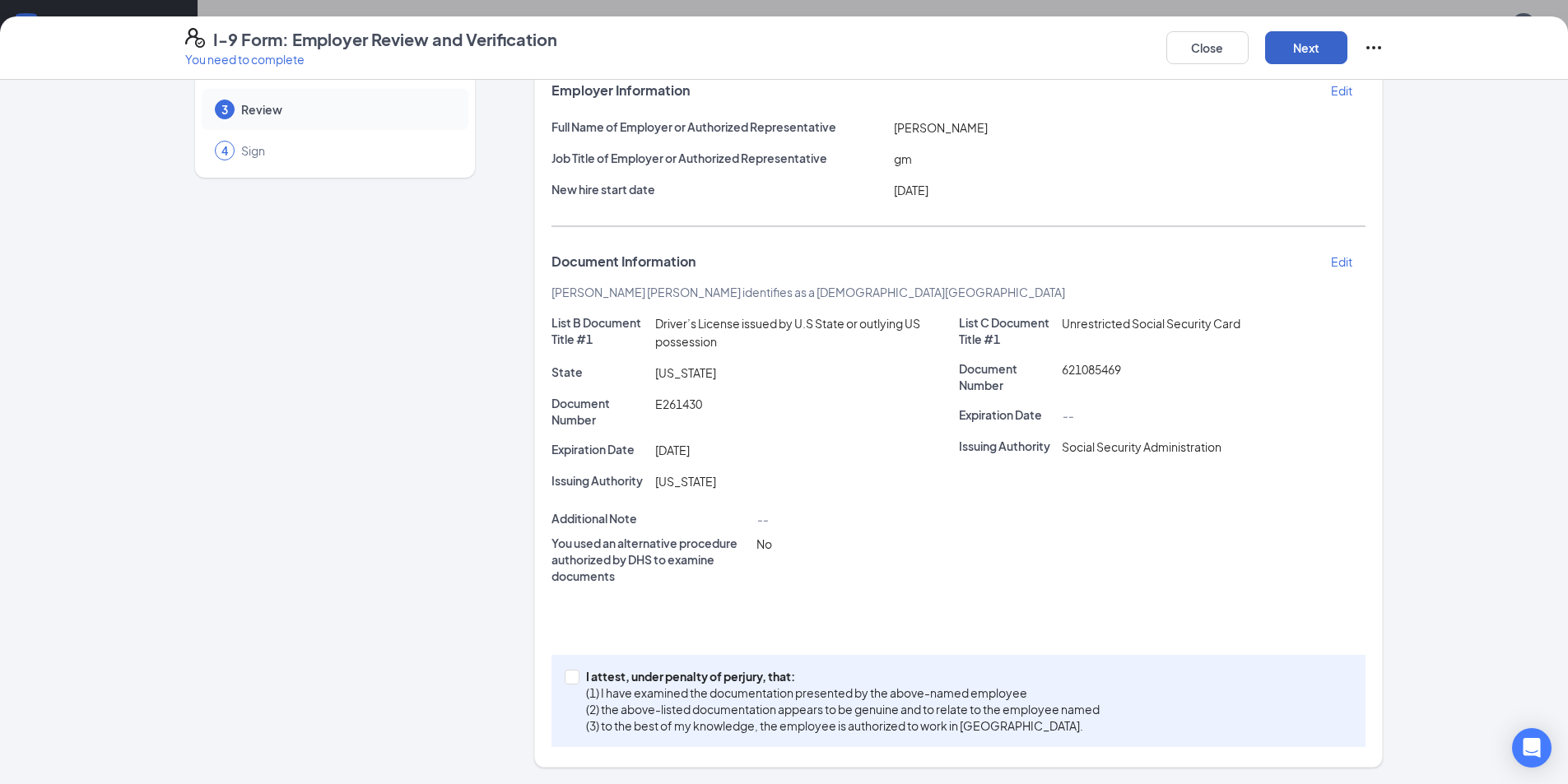
scroll to position [107, 0]
click at [565, 681] on span at bounding box center [572, 676] width 15 height 15
click at [565, 681] on input "I attest, under penalty of [PERSON_NAME], that: (1) I have examined the documen…" at bounding box center [571, 675] width 12 height 12
checkbox input "true"
click at [1307, 49] on button "Next" at bounding box center [1306, 48] width 82 height 33
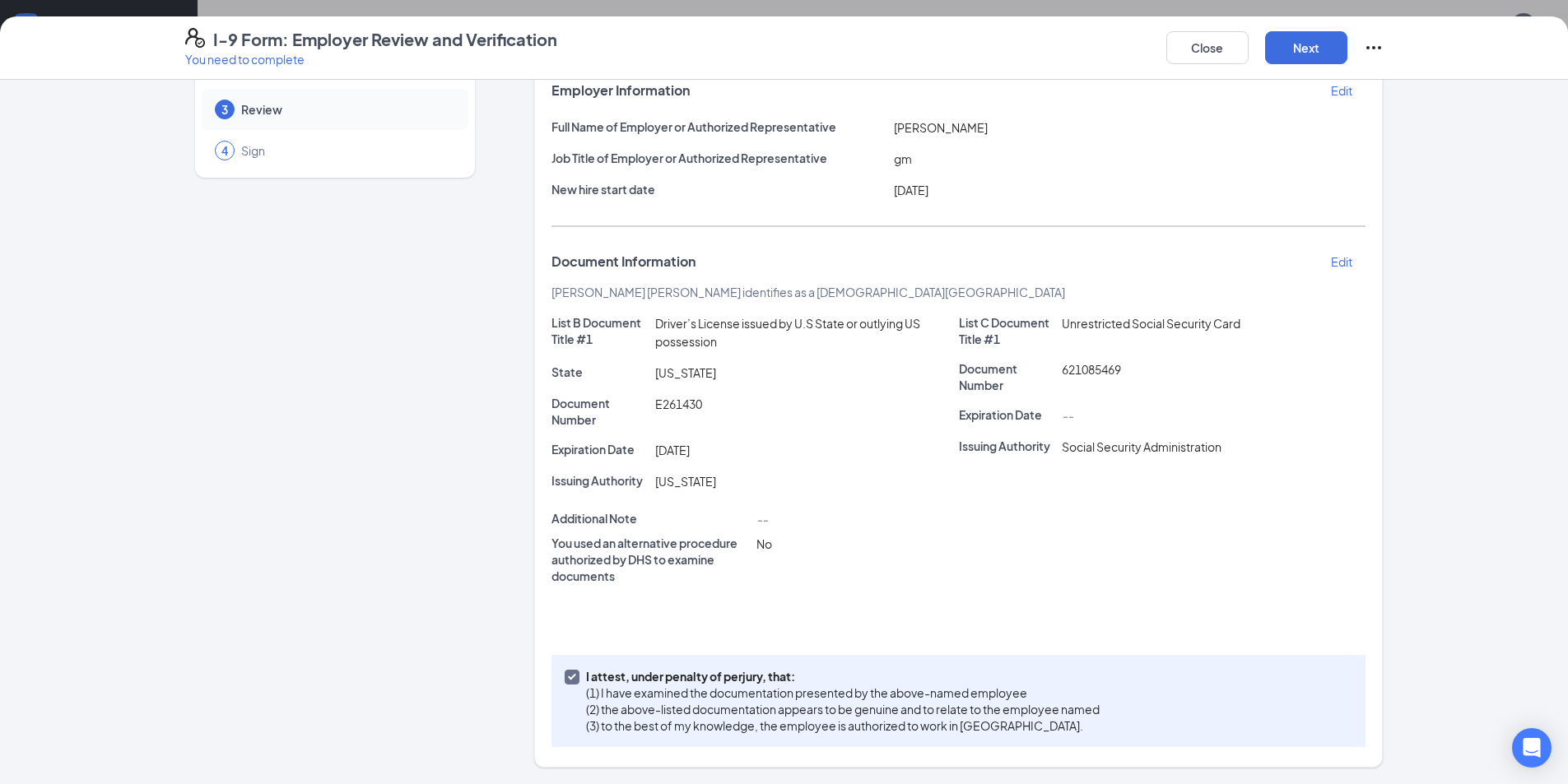
scroll to position [0, 0]
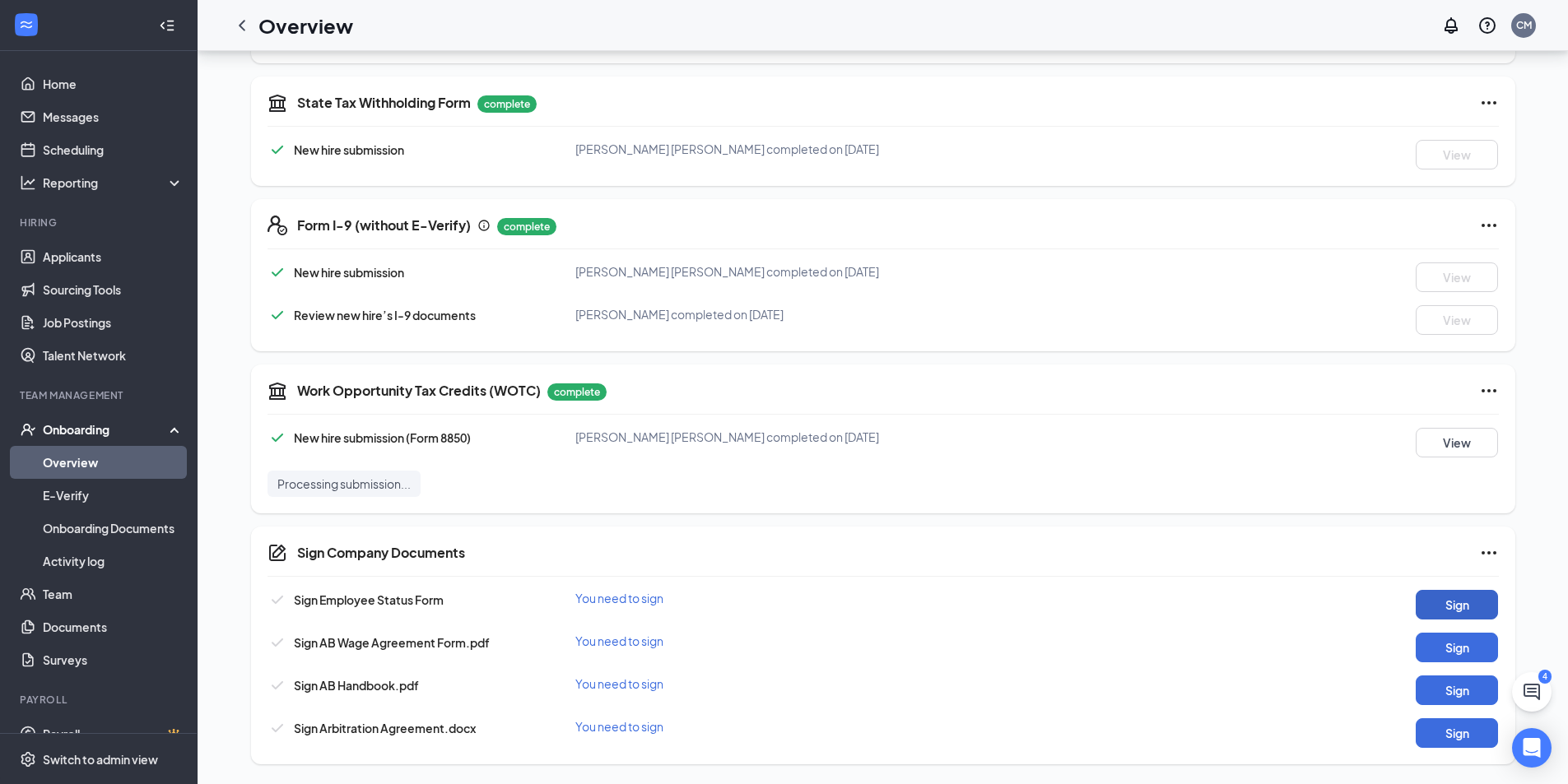
click at [1459, 602] on button "Sign" at bounding box center [1457, 605] width 82 height 29
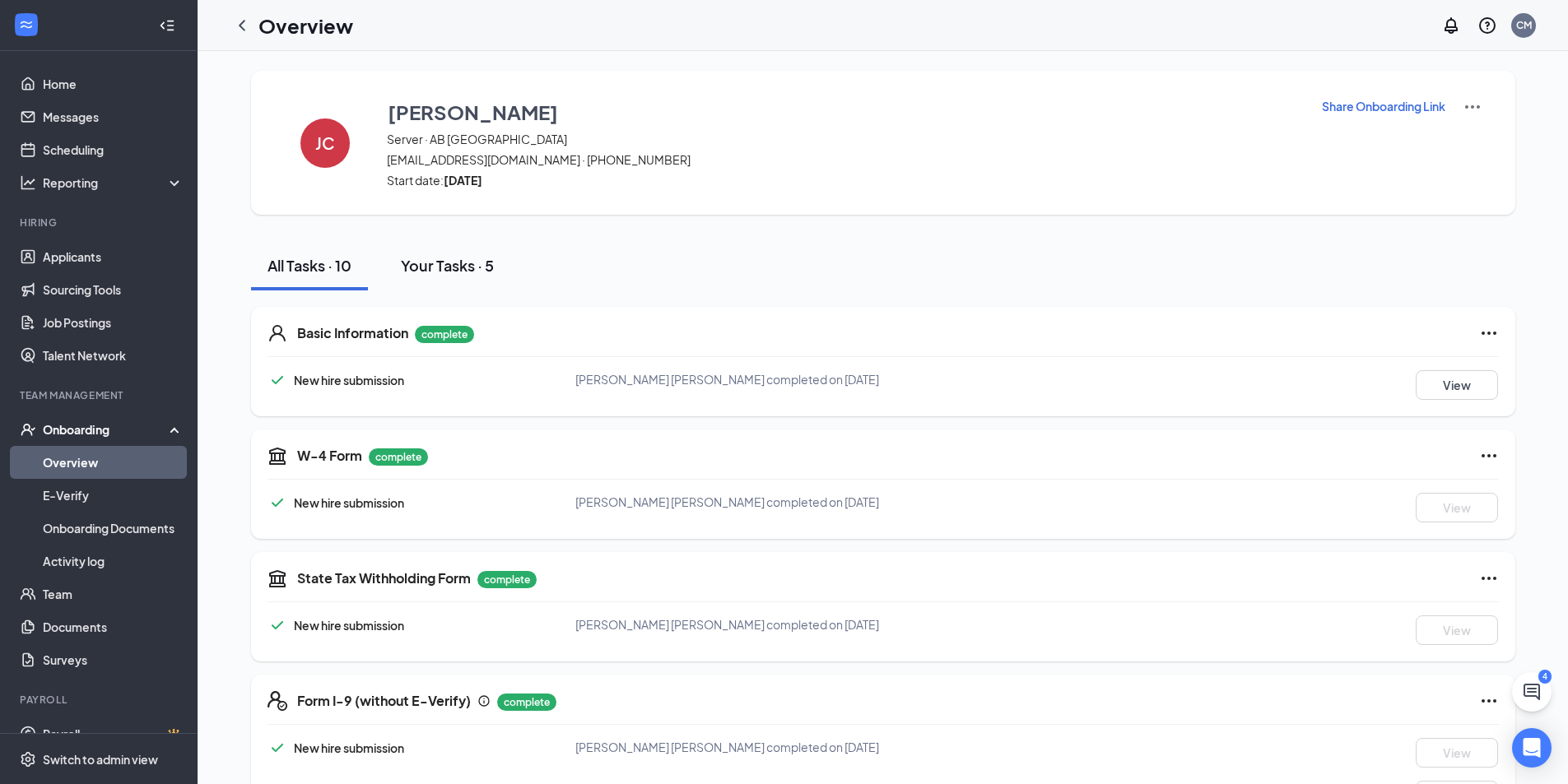
click at [438, 280] on button "Your Tasks · 5" at bounding box center [447, 266] width 126 height 50
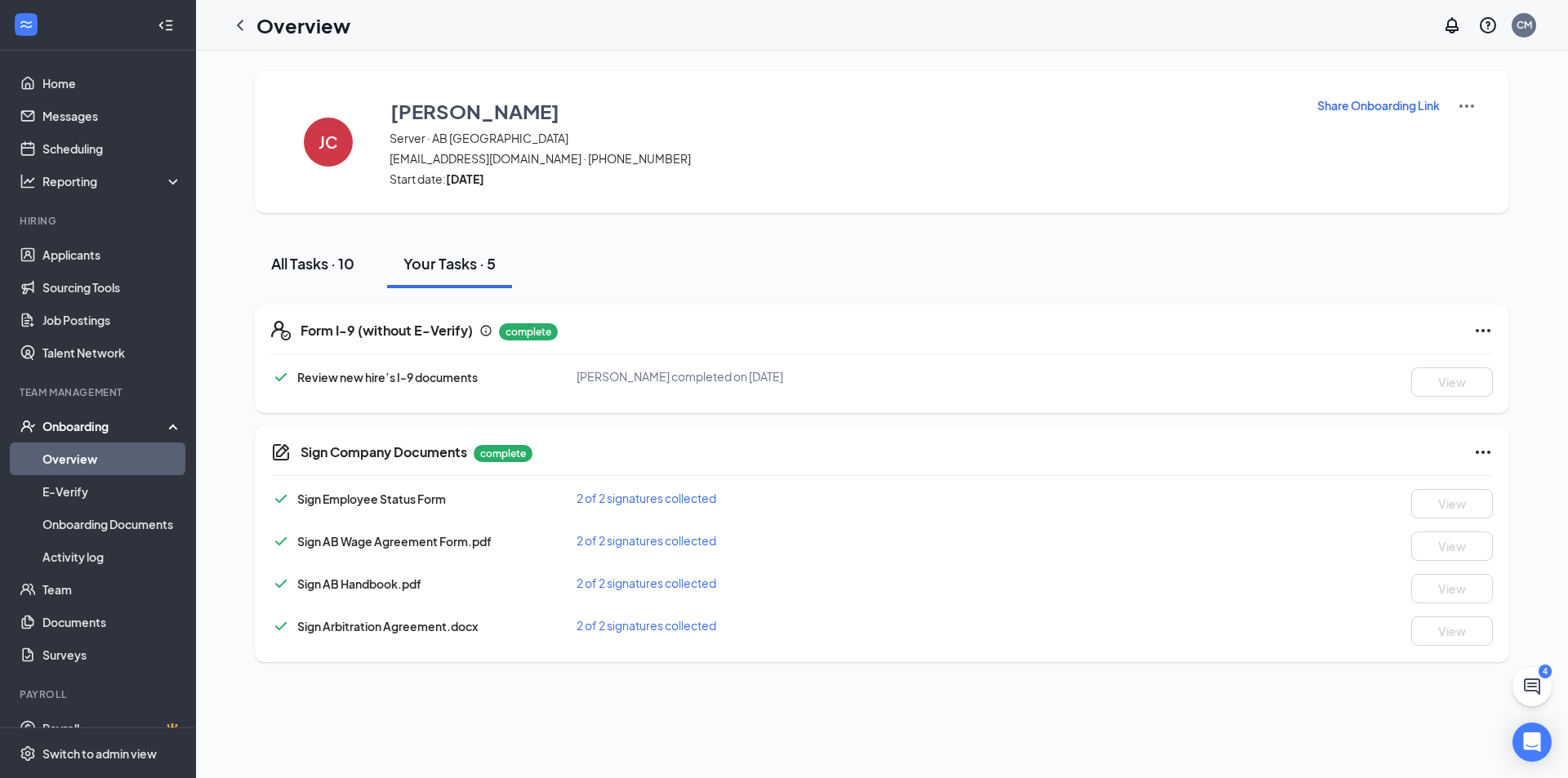
click at [341, 276] on button "All Tasks · 10" at bounding box center [313, 264] width 116 height 49
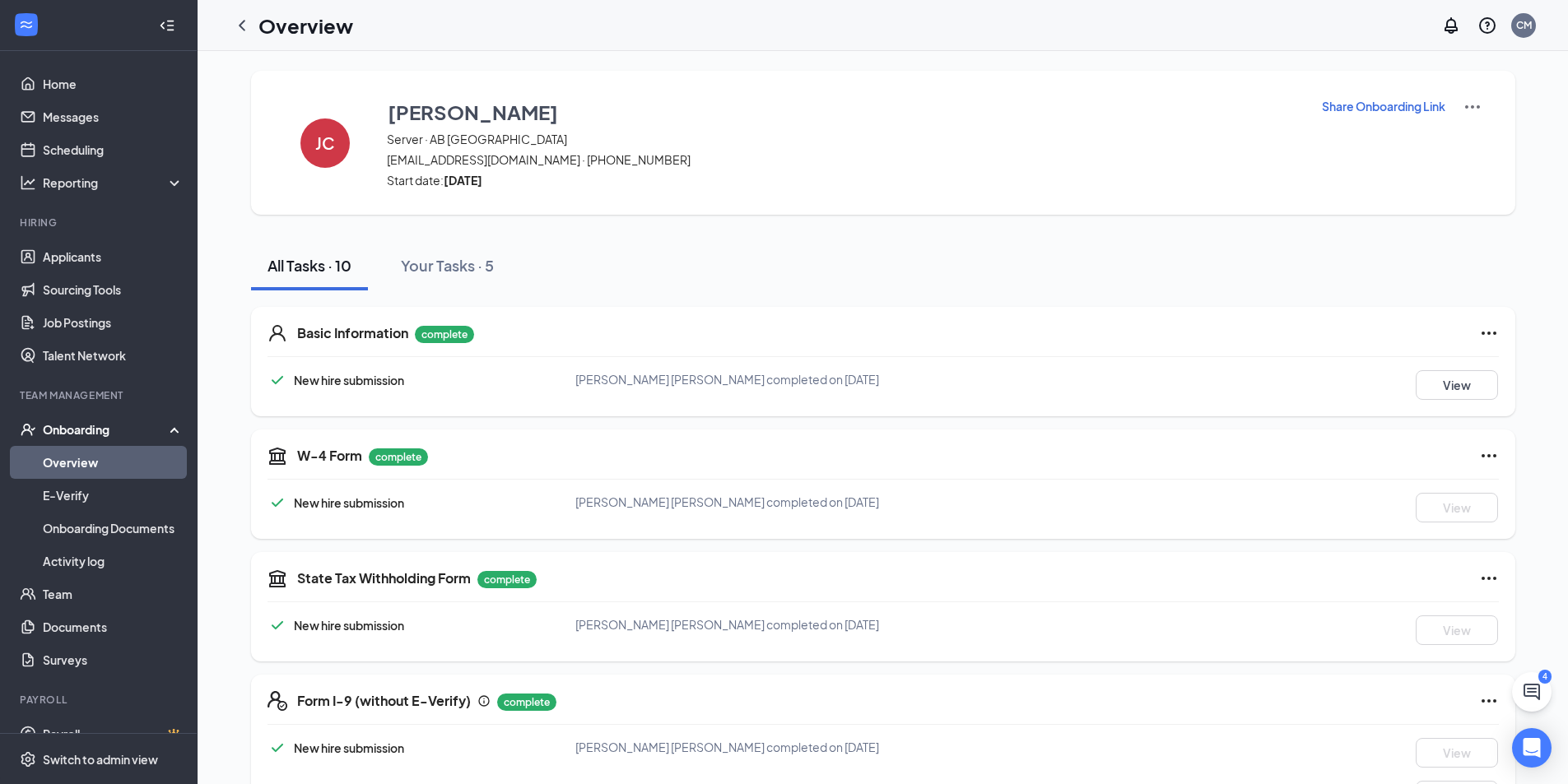
click at [274, 27] on h1 "Overview" at bounding box center [305, 25] width 95 height 28
click at [244, 22] on icon "ChevronLeft" at bounding box center [241, 25] width 20 height 20
